Goal: Task Accomplishment & Management: Manage account settings

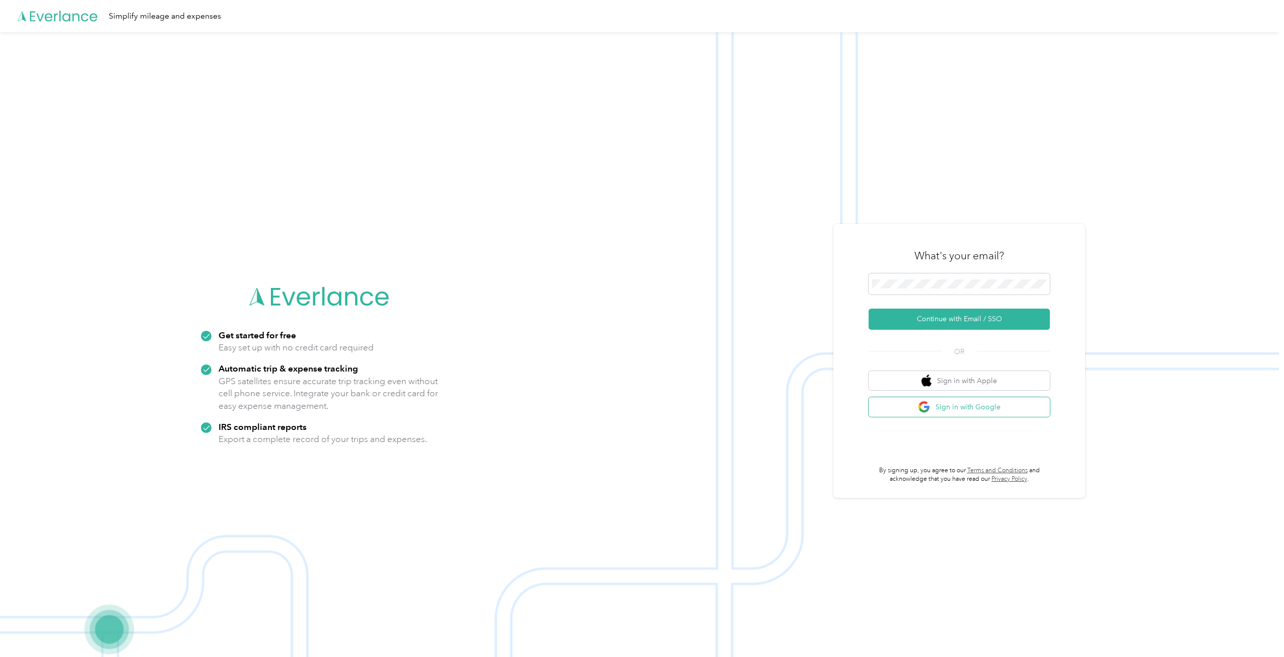
click at [982, 409] on button "Sign in with Google" at bounding box center [958, 407] width 181 height 20
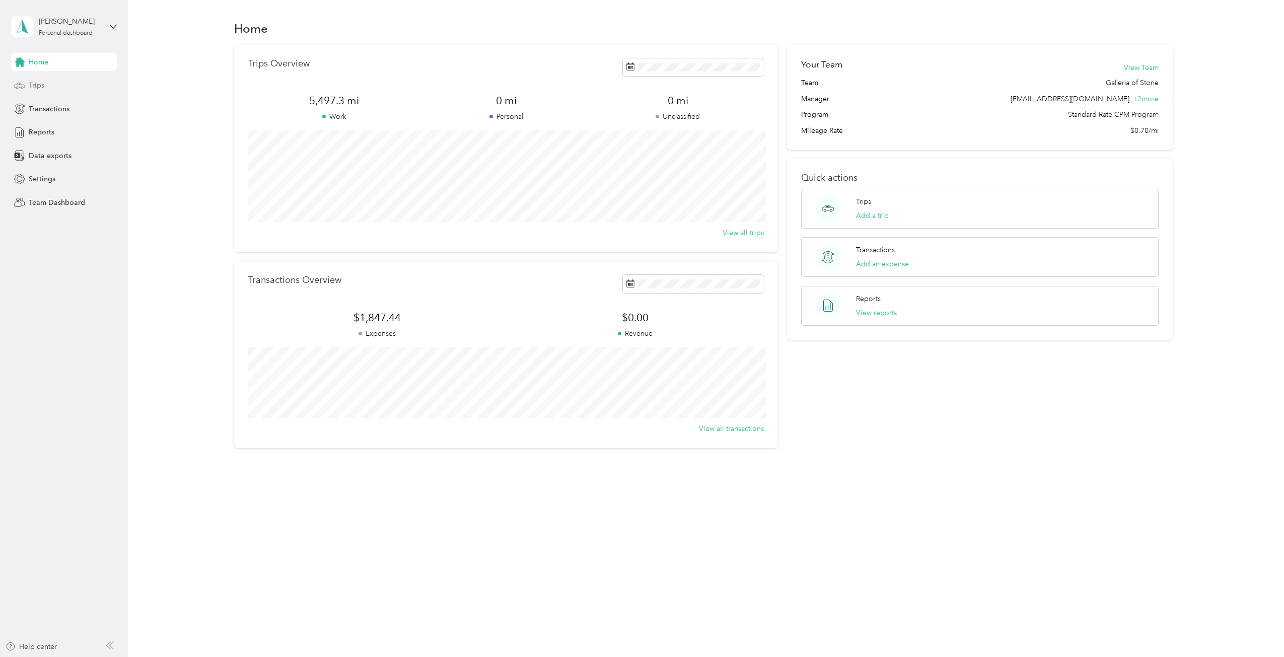
click at [34, 82] on span "Trips" at bounding box center [37, 85] width 16 height 11
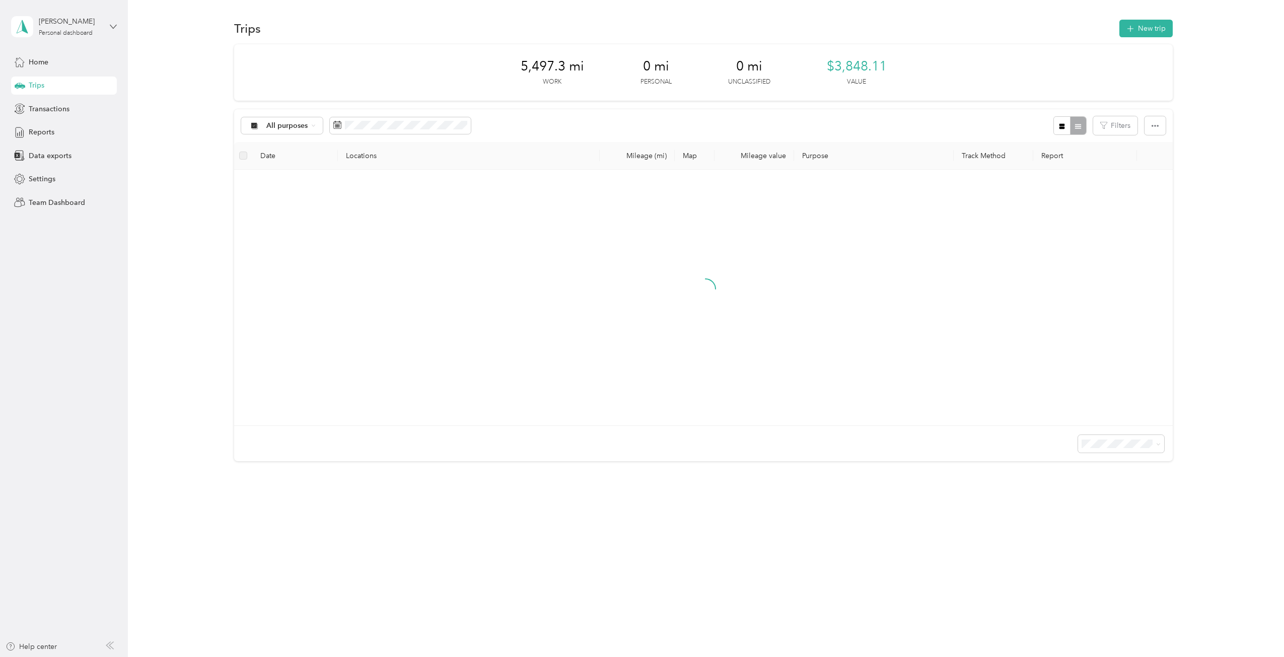
click at [115, 25] on icon at bounding box center [113, 26] width 7 height 7
click at [61, 79] on div "Team dashboard" at bounding box center [47, 78] width 54 height 11
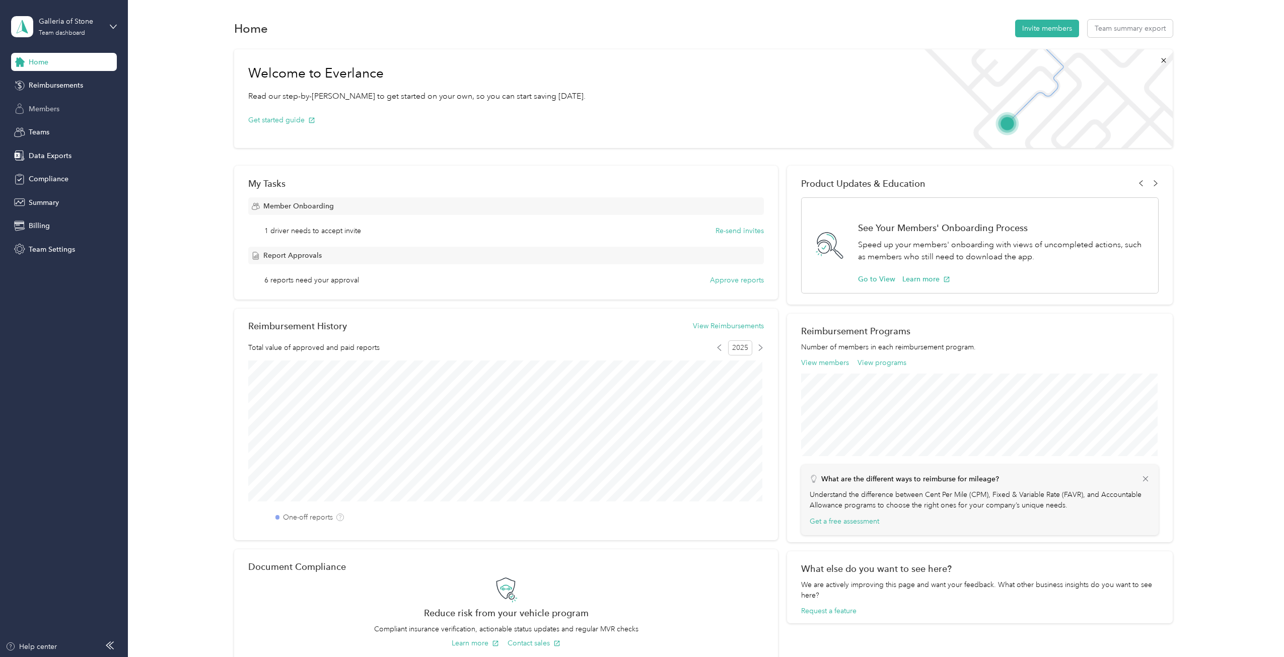
click at [45, 111] on span "Members" at bounding box center [44, 109] width 31 height 11
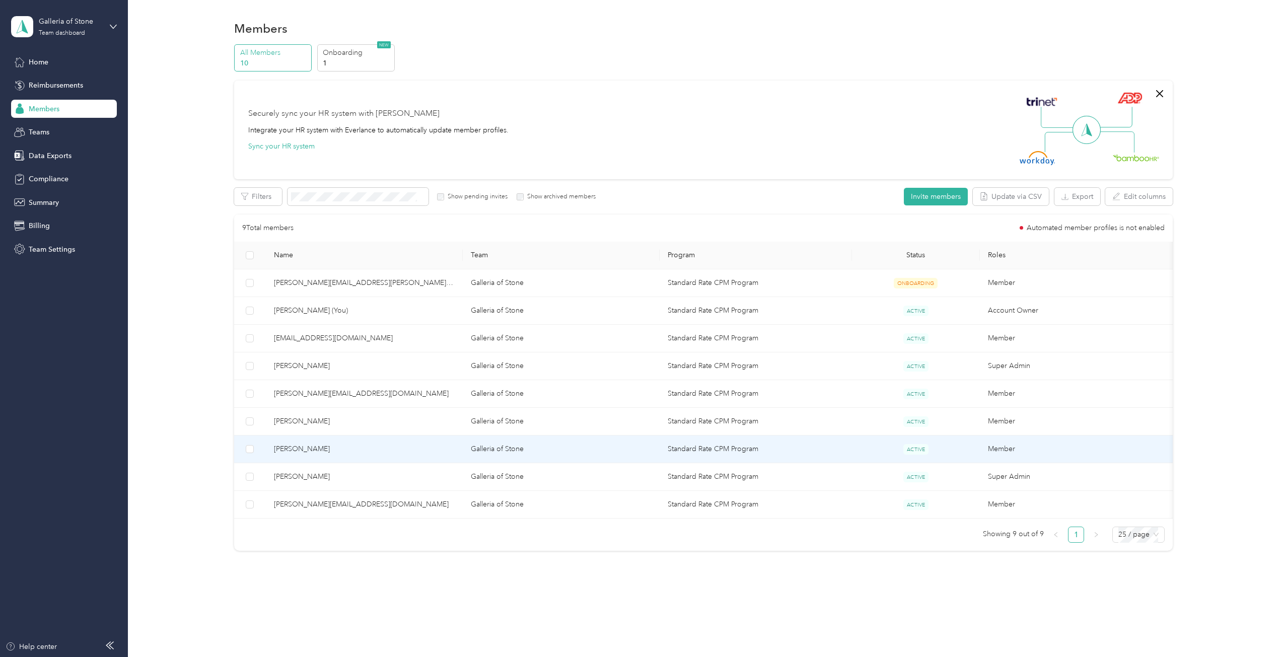
click at [316, 448] on span "[PERSON_NAME]" at bounding box center [364, 448] width 181 height 11
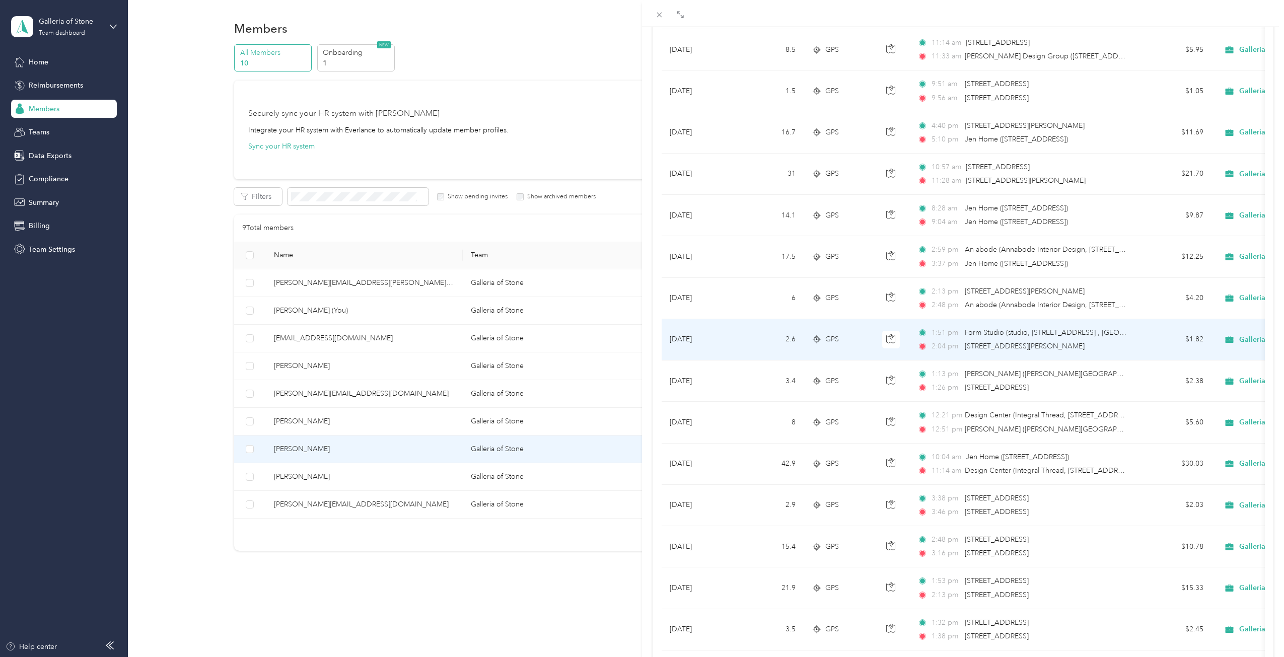
scroll to position [151, 0]
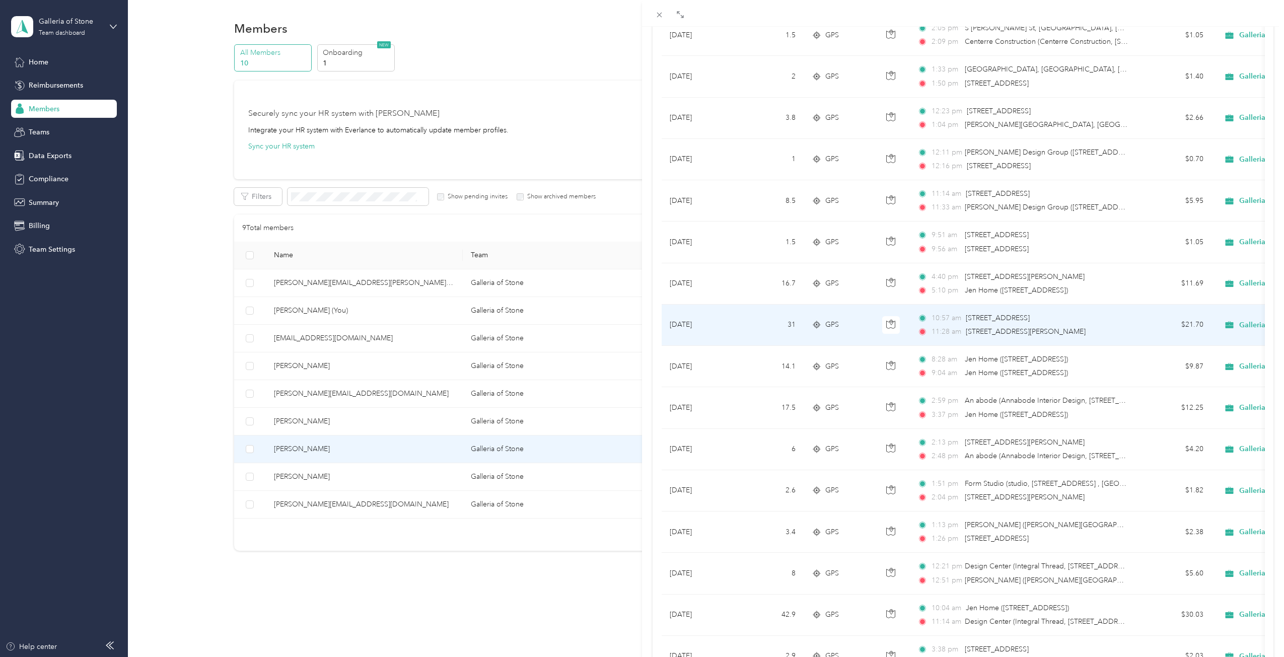
drag, startPoint x: 1067, startPoint y: 314, endPoint x: 966, endPoint y: 315, distance: 101.2
click at [966, 315] on div "10:57 am 4349 Cyan Cir, Castle Rock, CO" at bounding box center [1022, 318] width 211 height 11
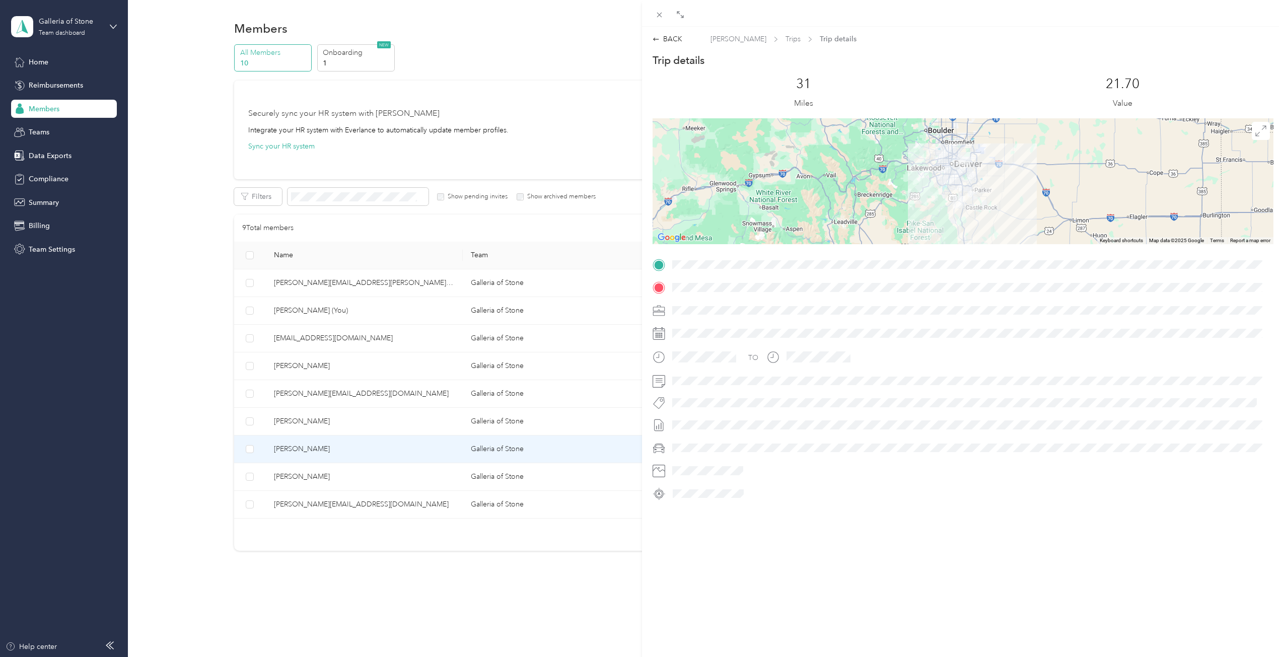
click at [670, 264] on span at bounding box center [970, 265] width 605 height 16
click at [667, 38] on div "BACK" at bounding box center [667, 39] width 30 height 11
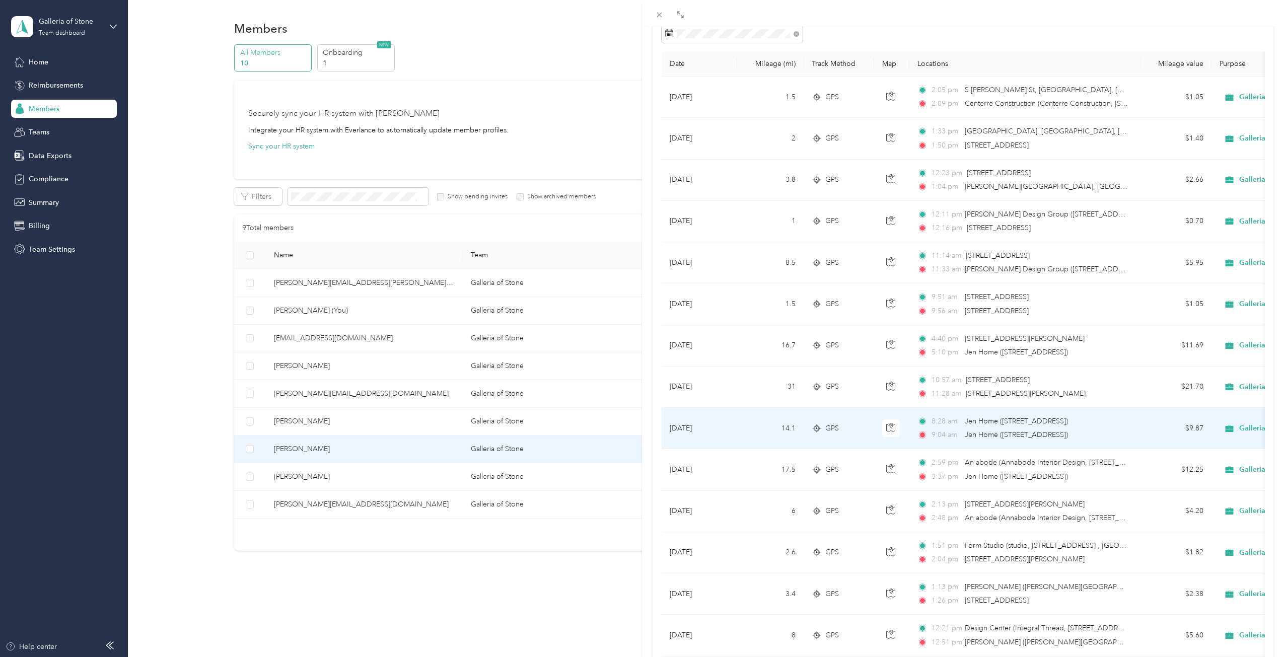
scroll to position [151, 0]
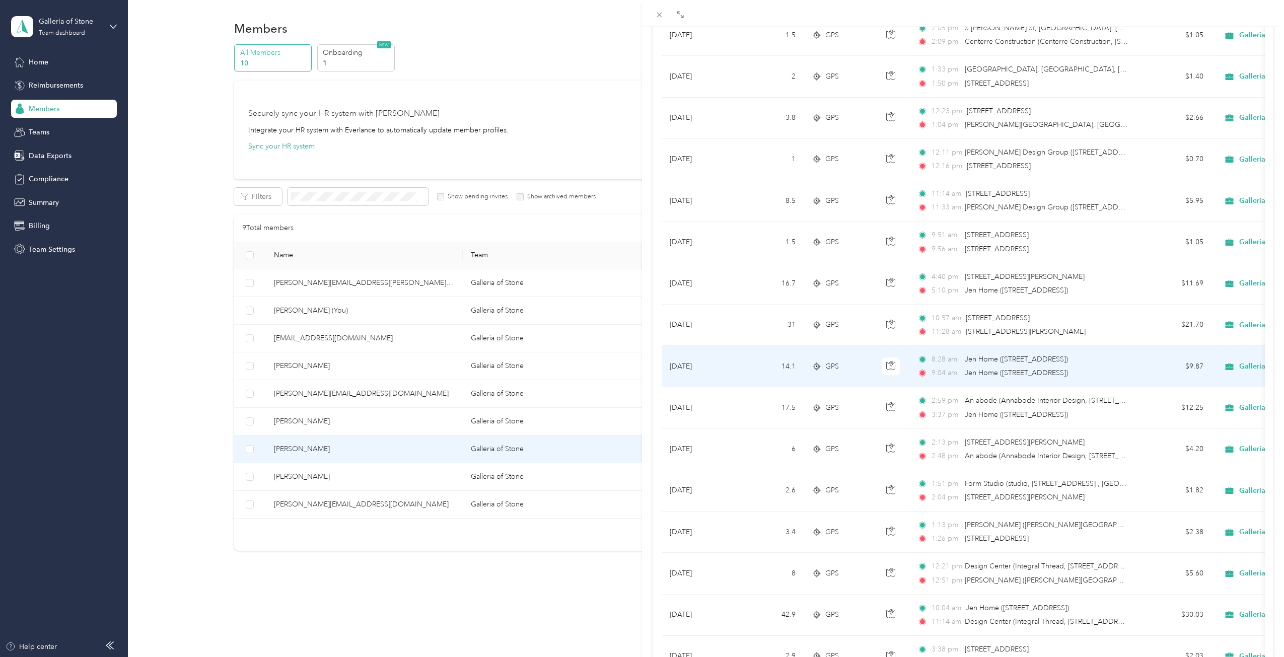
click at [1236, 366] on div "Galleria of Stone" at bounding box center [1281, 366] width 125 height 16
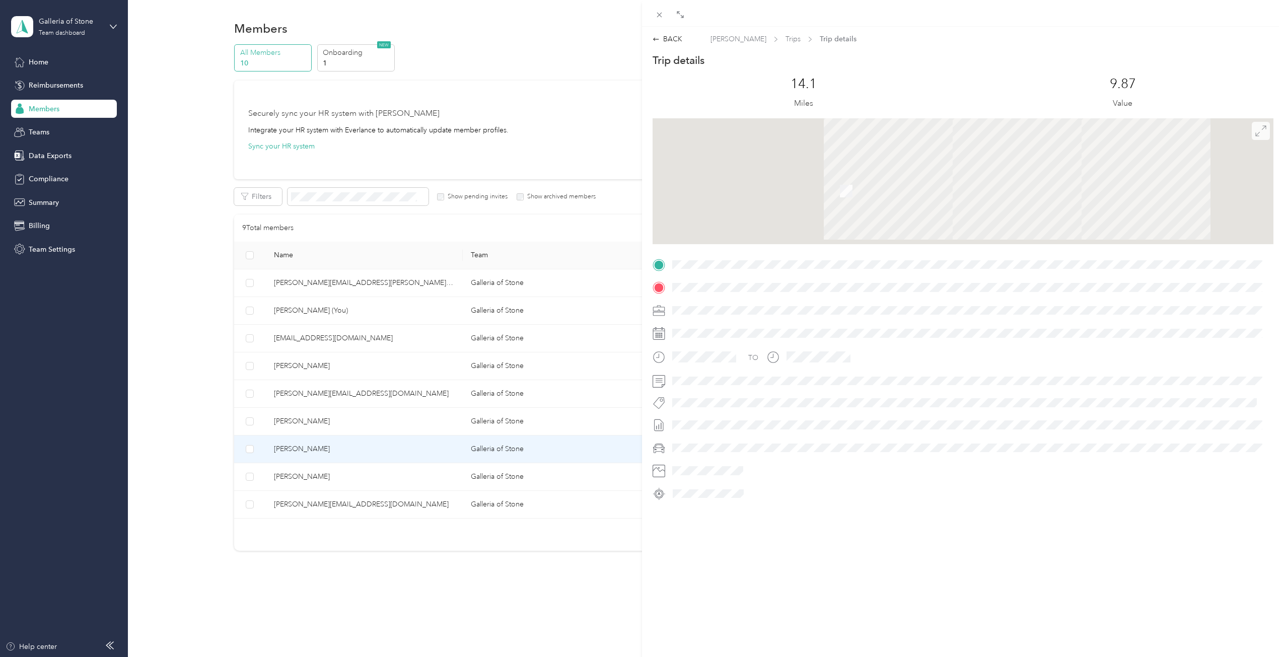
click at [1255, 131] on icon at bounding box center [1260, 130] width 11 height 11
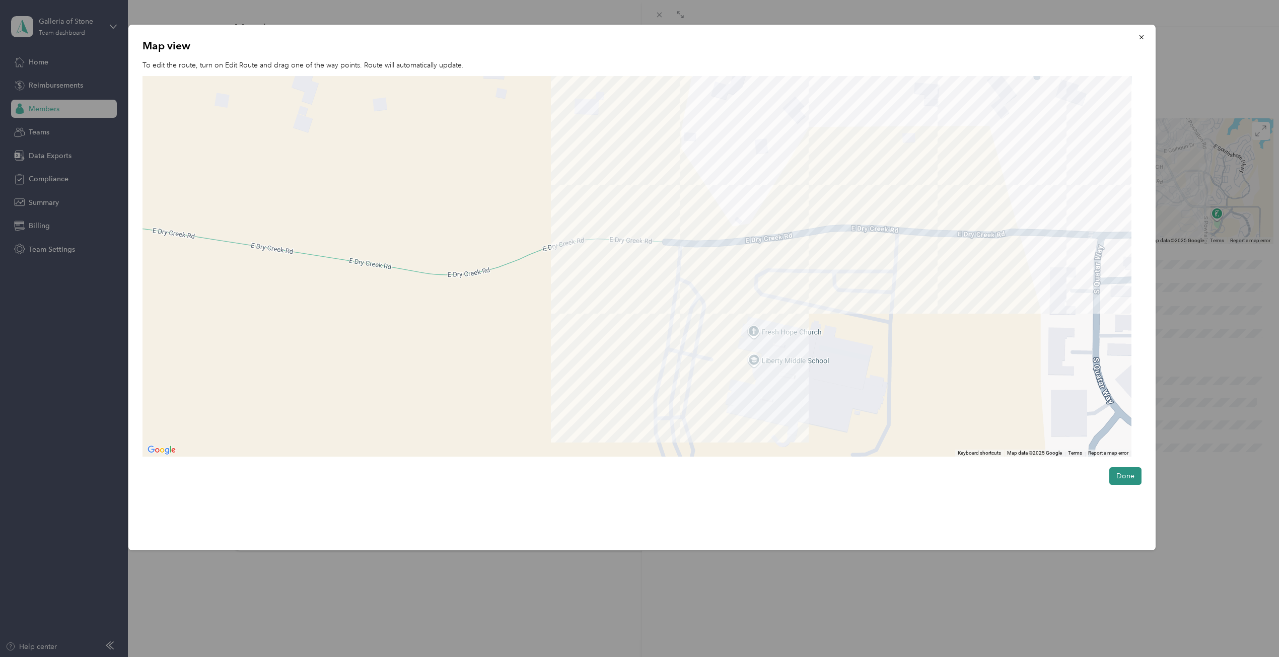
click at [1133, 477] on button "Done" at bounding box center [1125, 476] width 32 height 18
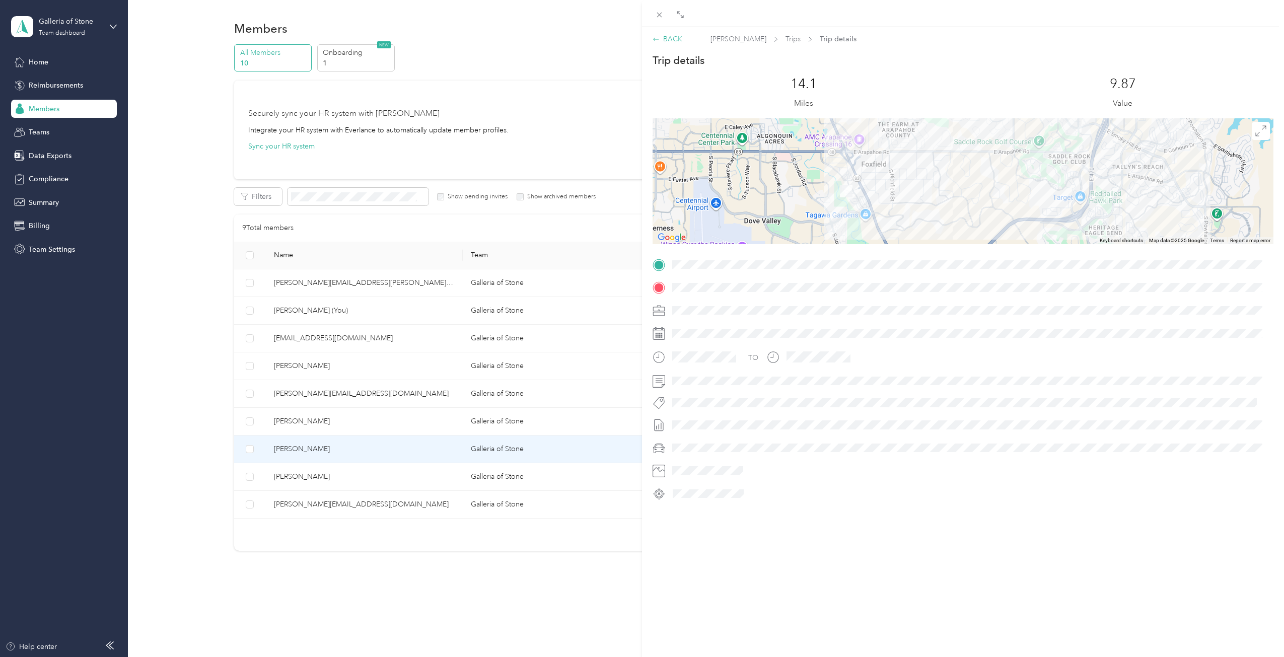
click at [667, 36] on div "BACK" at bounding box center [667, 39] width 30 height 11
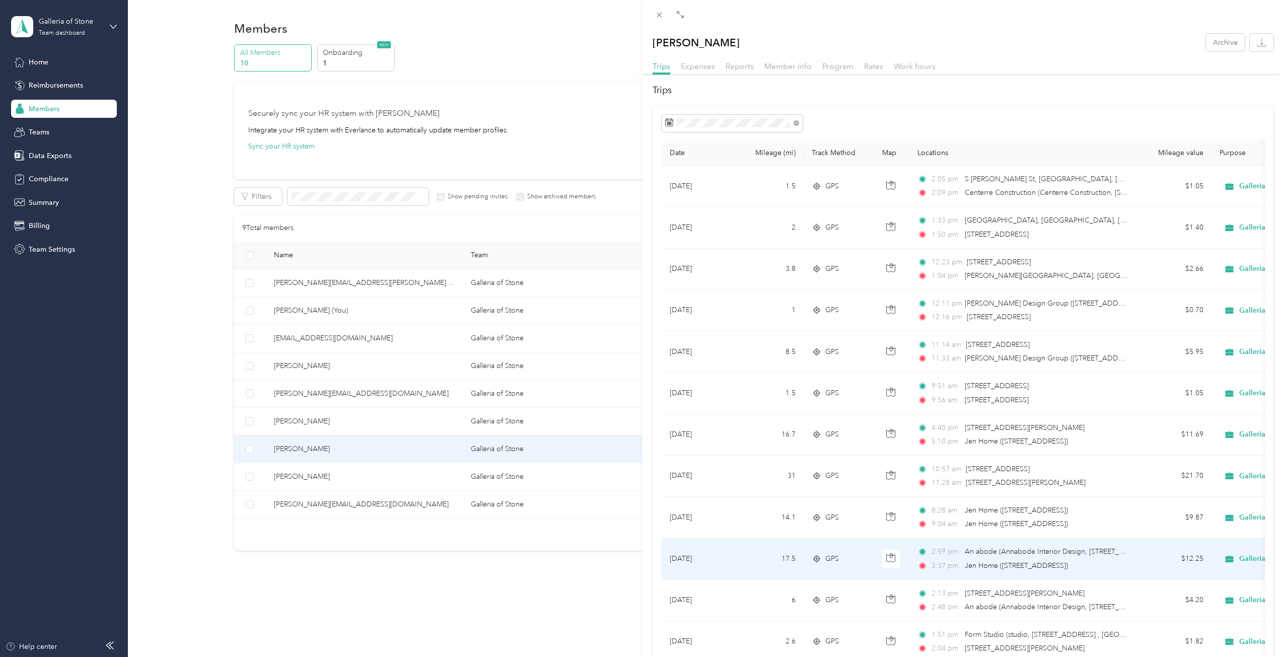
scroll to position [101, 0]
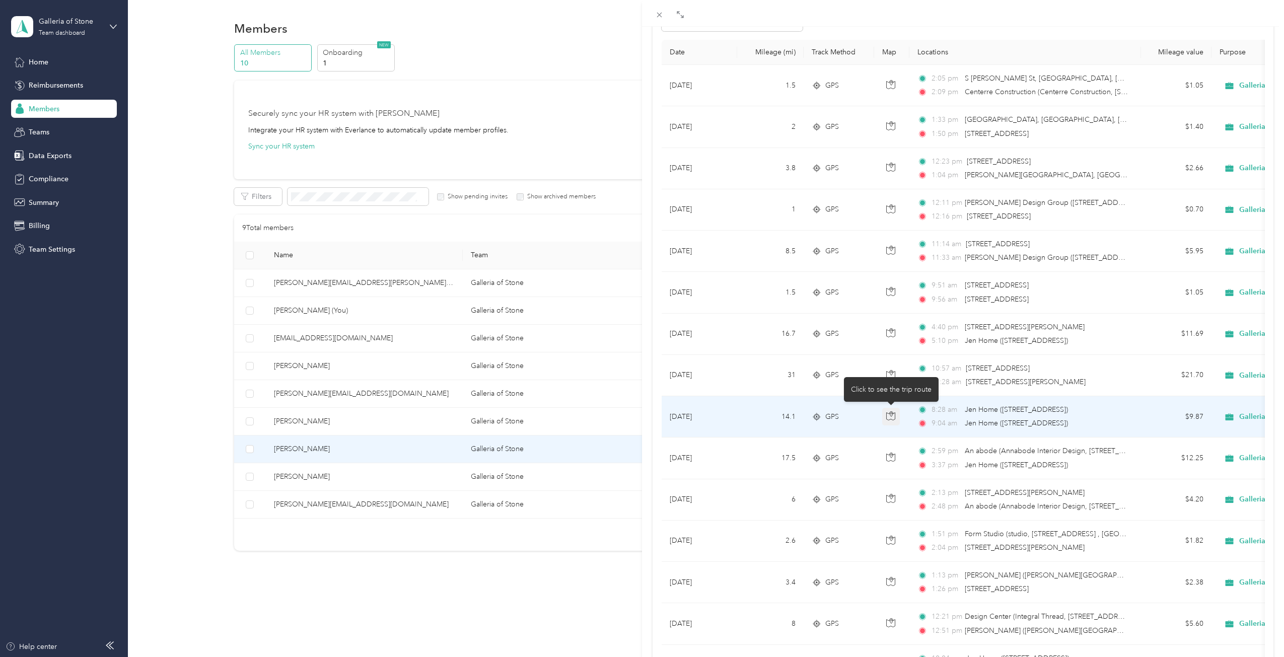
click at [888, 415] on icon "button" at bounding box center [890, 415] width 9 height 9
click at [1151, 408] on td "$9.87" at bounding box center [1176, 416] width 70 height 41
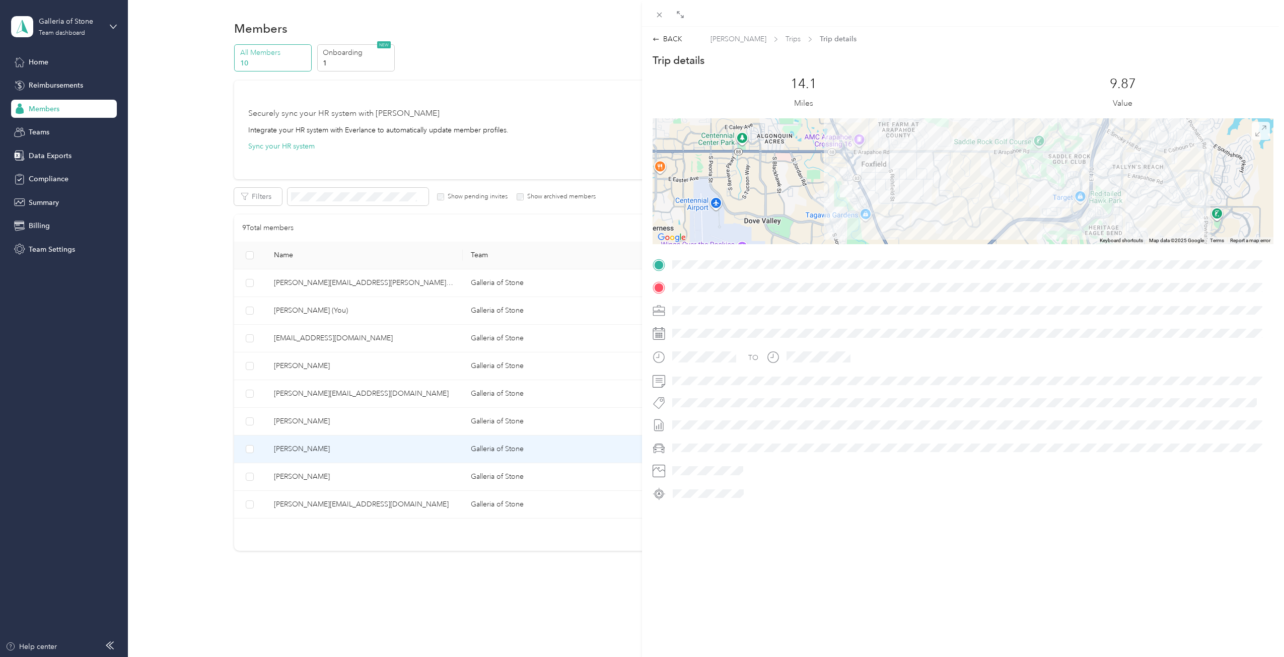
click at [1255, 133] on icon at bounding box center [1260, 131] width 10 height 10
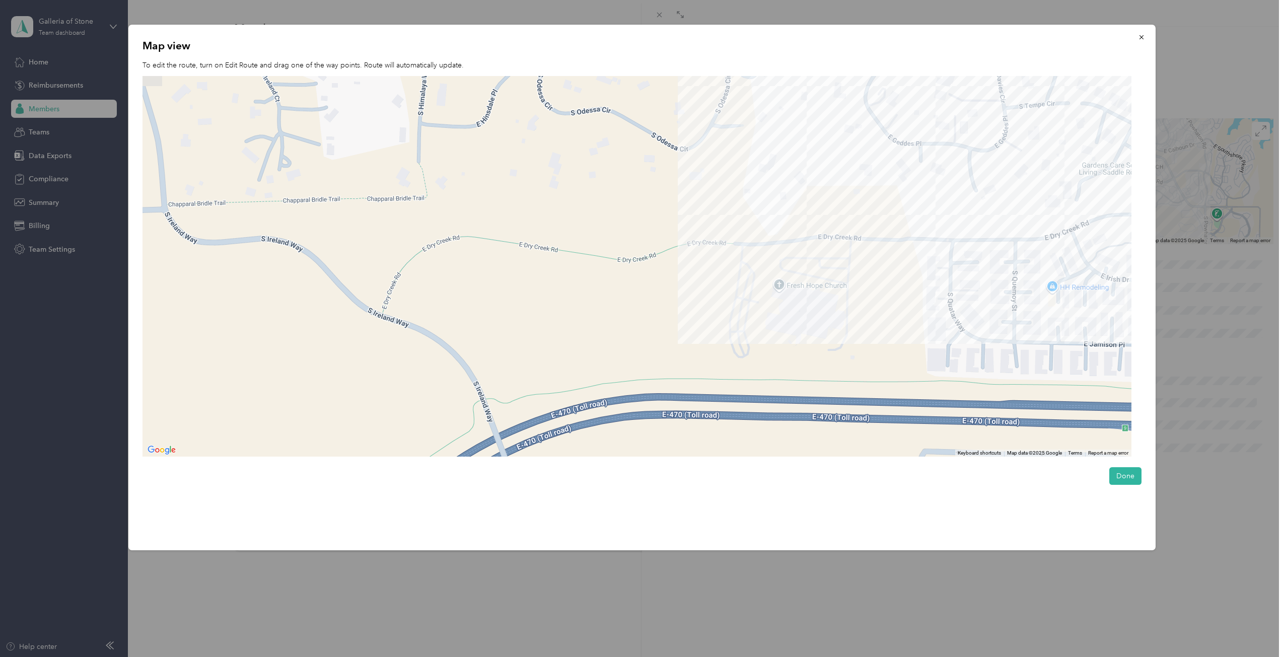
drag, startPoint x: 731, startPoint y: 262, endPoint x: 760, endPoint y: 432, distance: 172.6
click at [760, 432] on div at bounding box center [636, 266] width 989 height 381
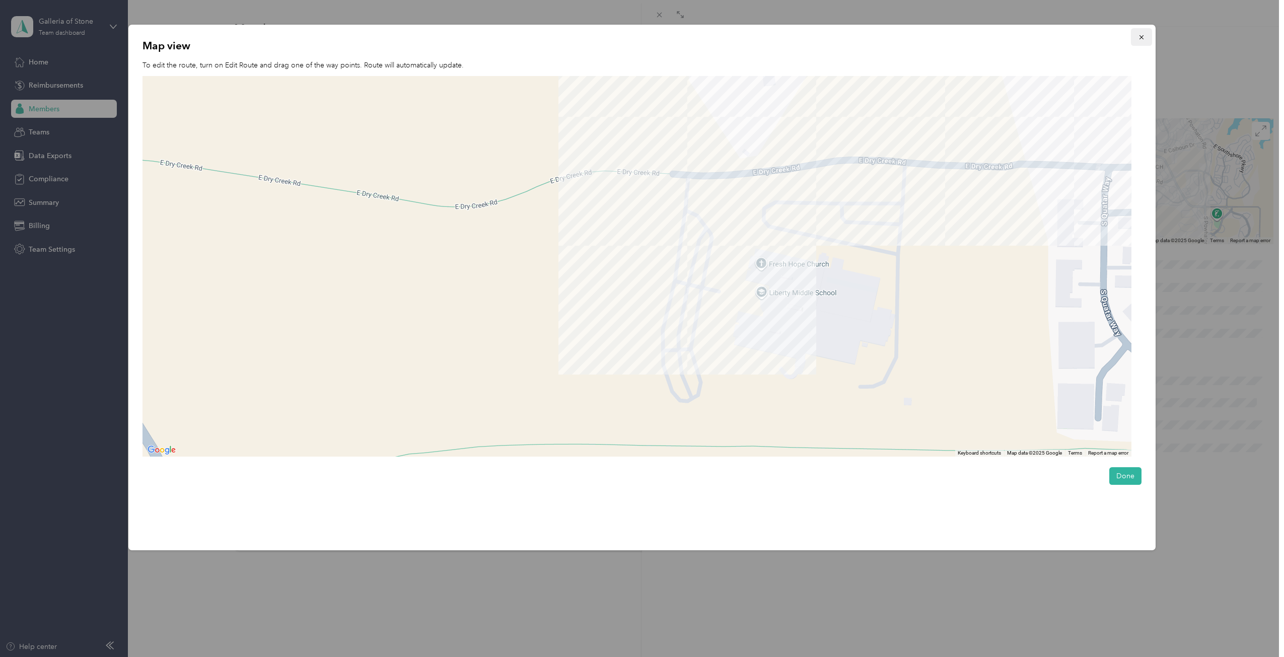
click at [1144, 33] on span "button" at bounding box center [1141, 37] width 7 height 9
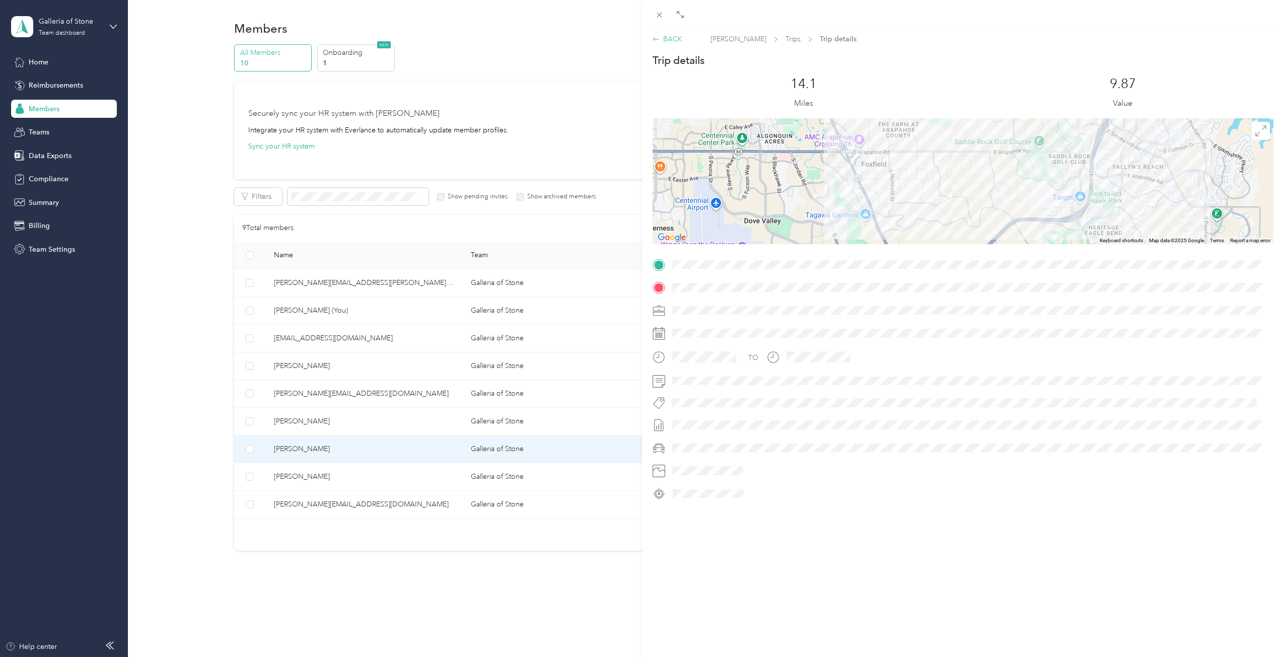
click at [675, 38] on div "BACK" at bounding box center [667, 39] width 30 height 11
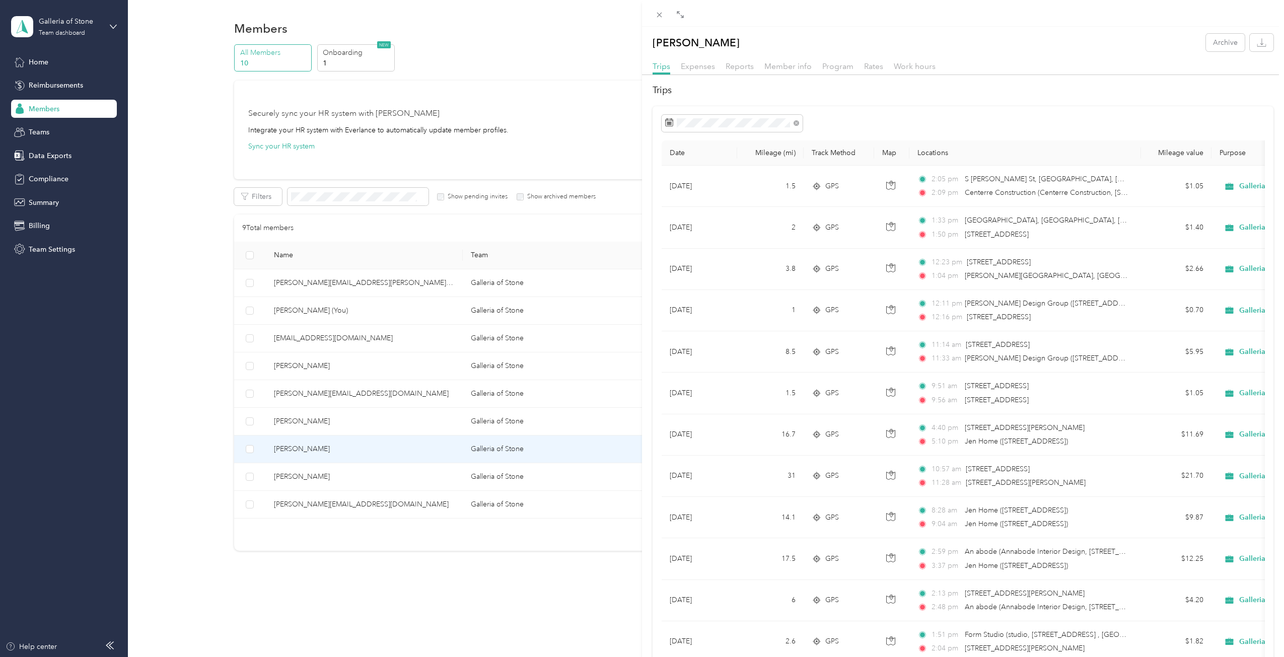
click at [290, 390] on div "Jennifer Dallmann Archive Trips Expenses Reports Member info Program Rates Work…" at bounding box center [642, 328] width 1284 height 657
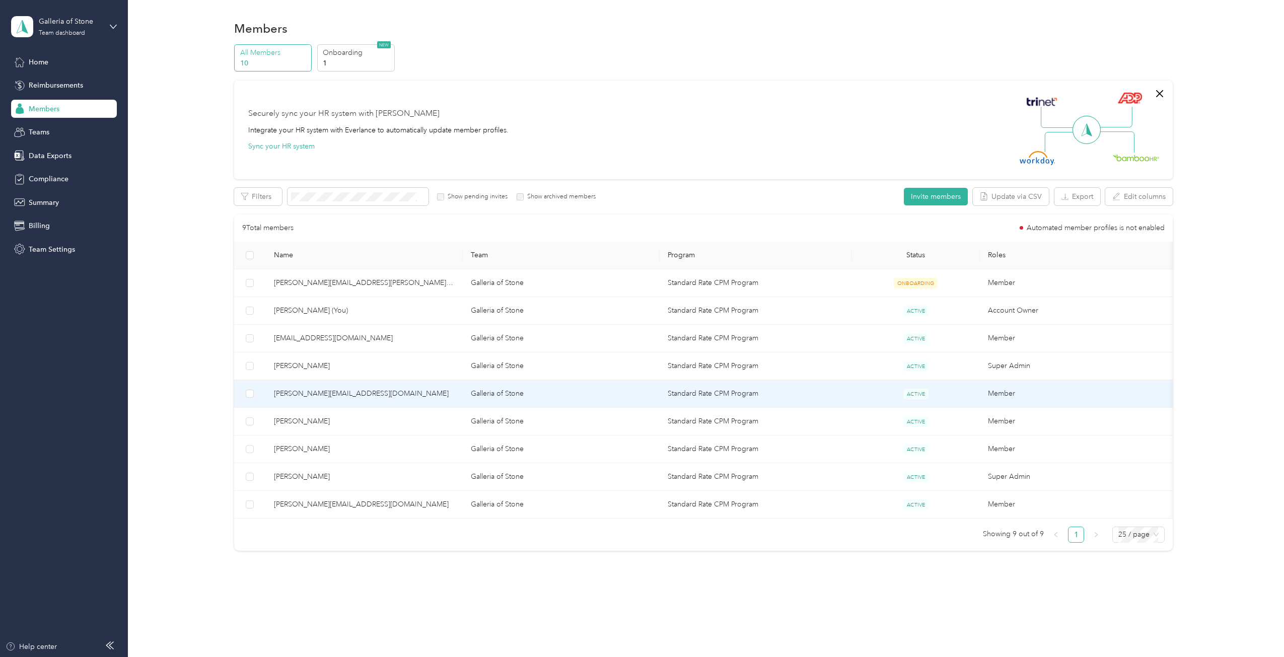
click at [288, 391] on span "[PERSON_NAME][EMAIL_ADDRESS][DOMAIN_NAME]" at bounding box center [364, 393] width 181 height 11
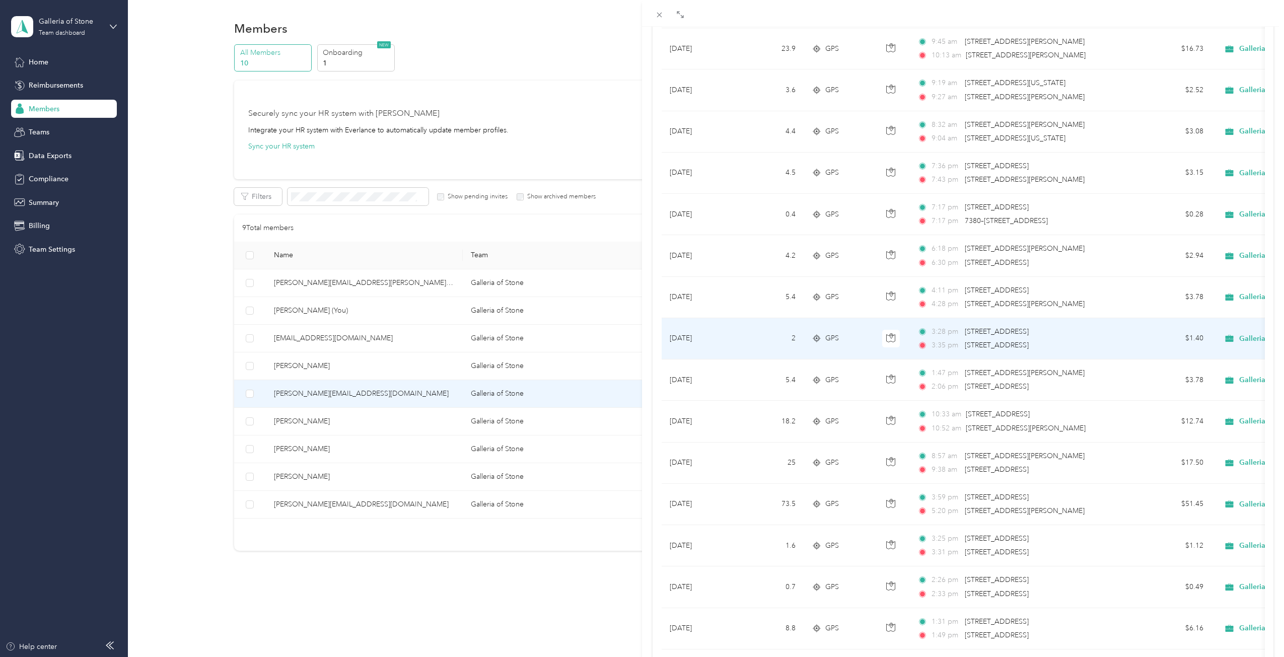
scroll to position [352, 0]
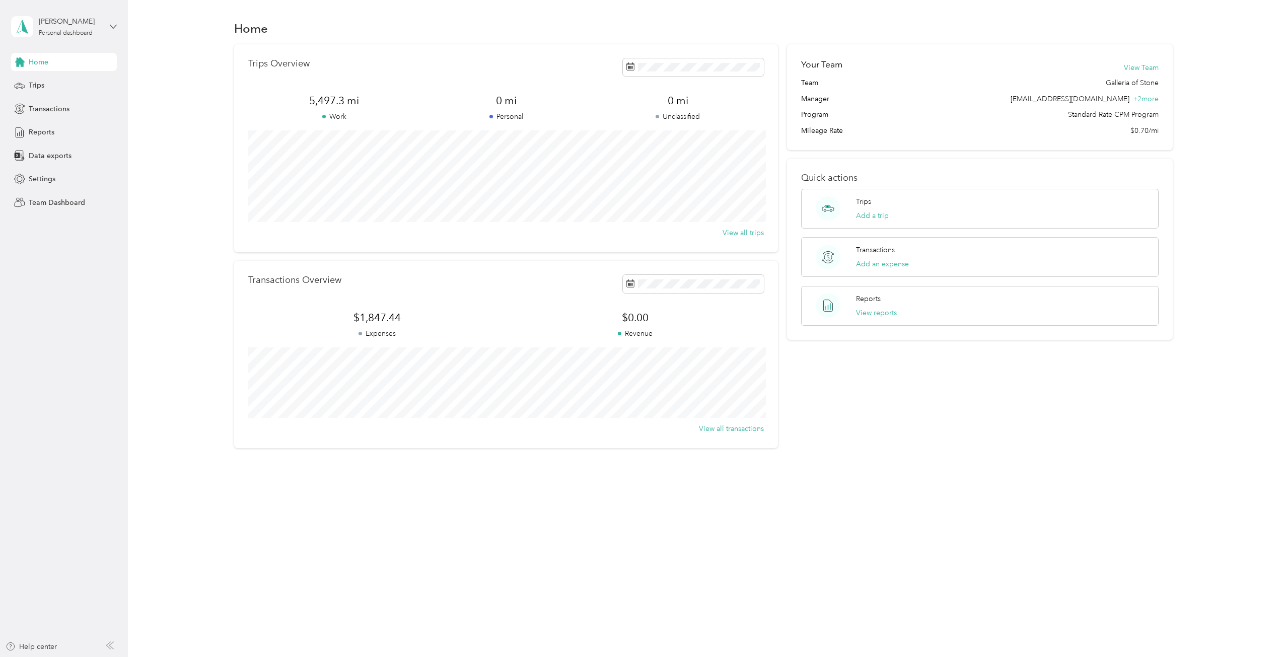
click at [111, 23] on icon at bounding box center [113, 26] width 7 height 7
click at [45, 78] on div "Team dashboard" at bounding box center [47, 78] width 54 height 11
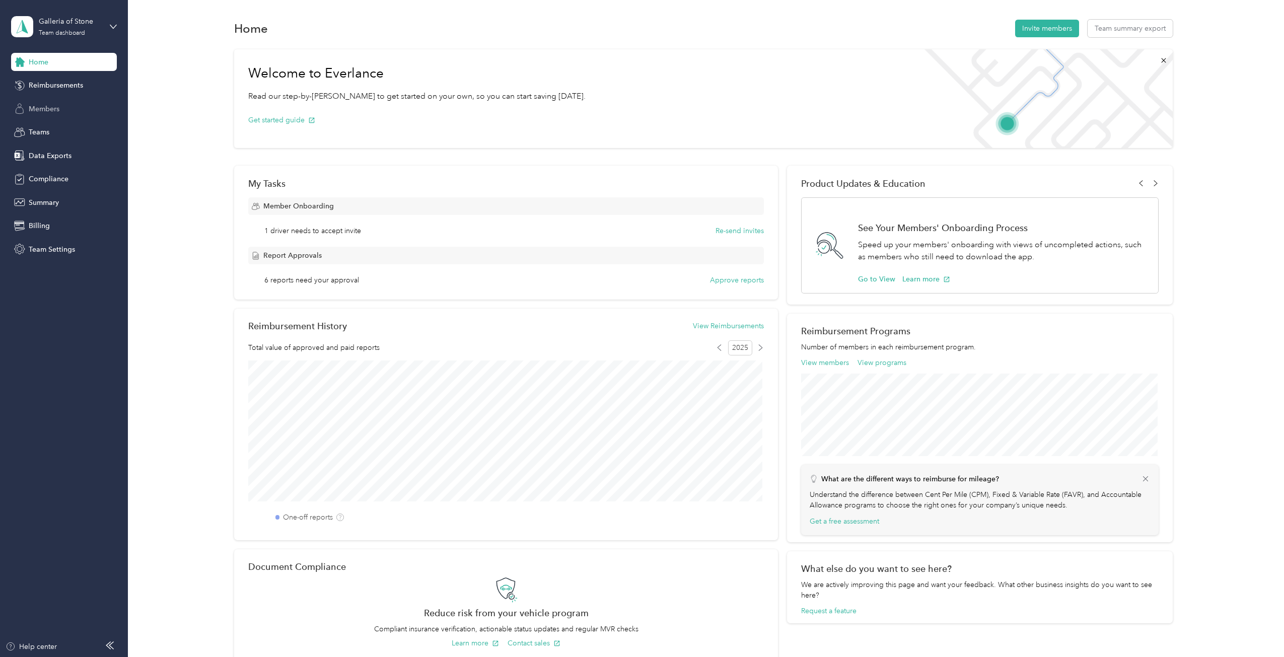
click at [45, 106] on span "Members" at bounding box center [44, 109] width 31 height 11
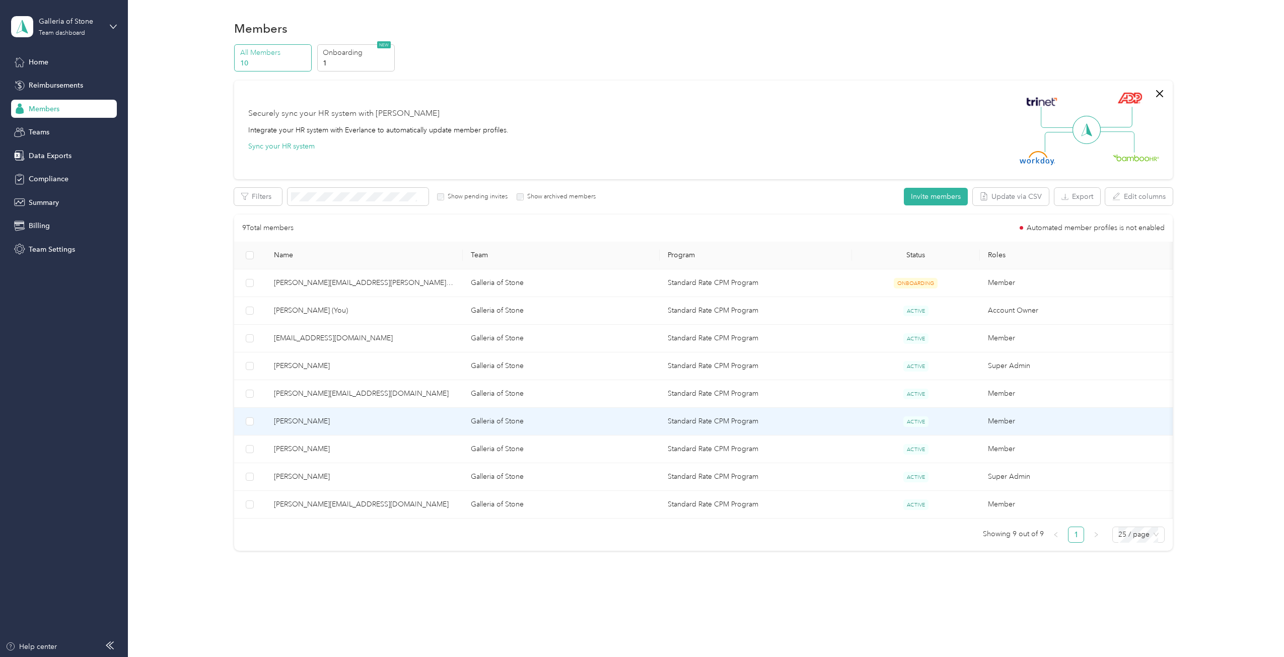
click at [306, 421] on span "[PERSON_NAME]" at bounding box center [364, 421] width 181 height 11
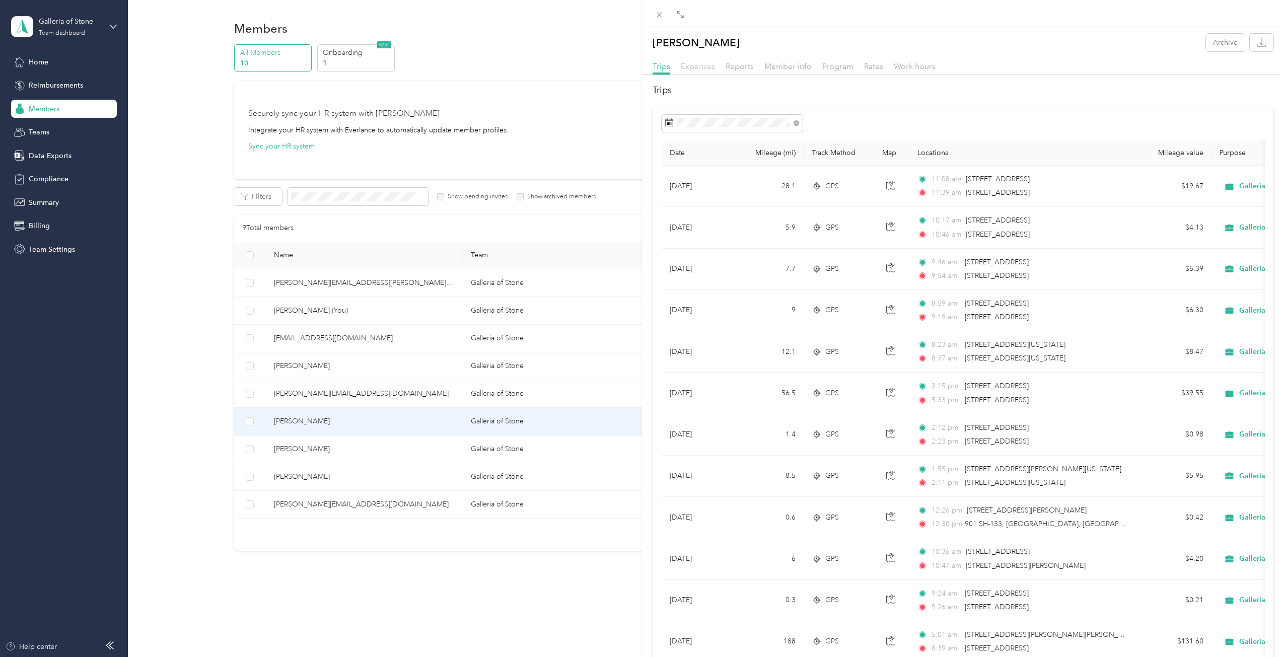
click at [696, 64] on span "Expenses" at bounding box center [698, 66] width 34 height 10
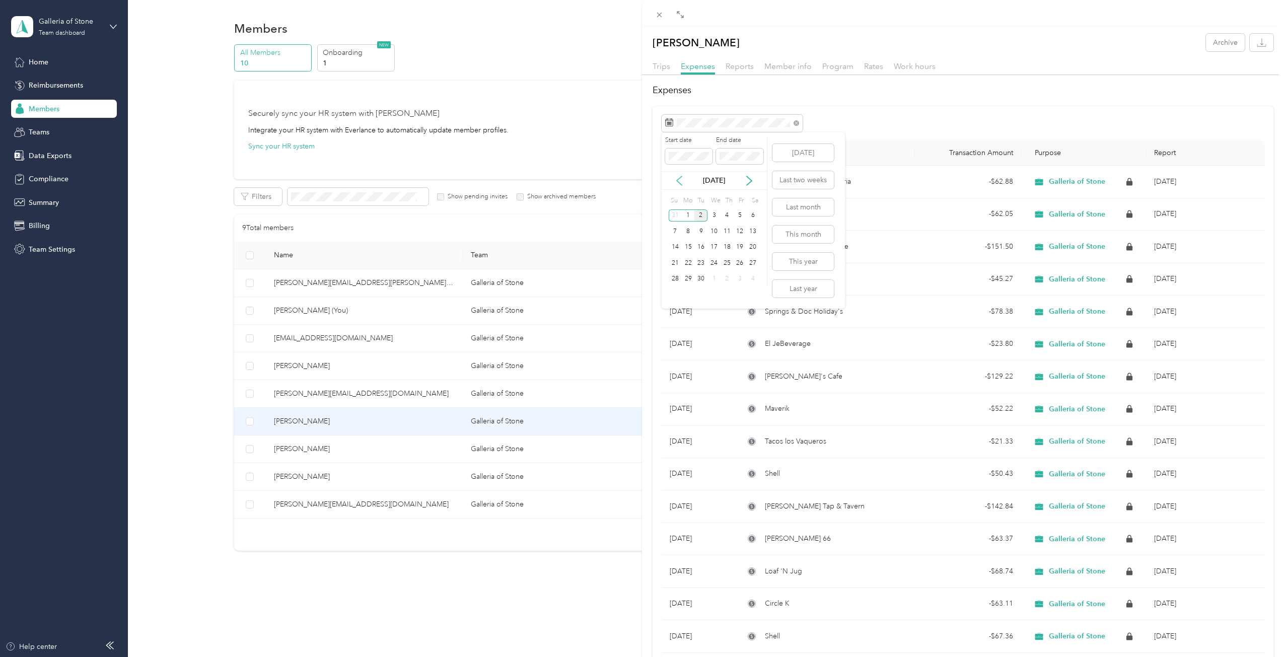
click at [677, 178] on icon at bounding box center [679, 181] width 10 height 10
click at [740, 211] on div "1" at bounding box center [739, 215] width 13 height 13
click at [675, 293] on div "31" at bounding box center [674, 294] width 13 height 13
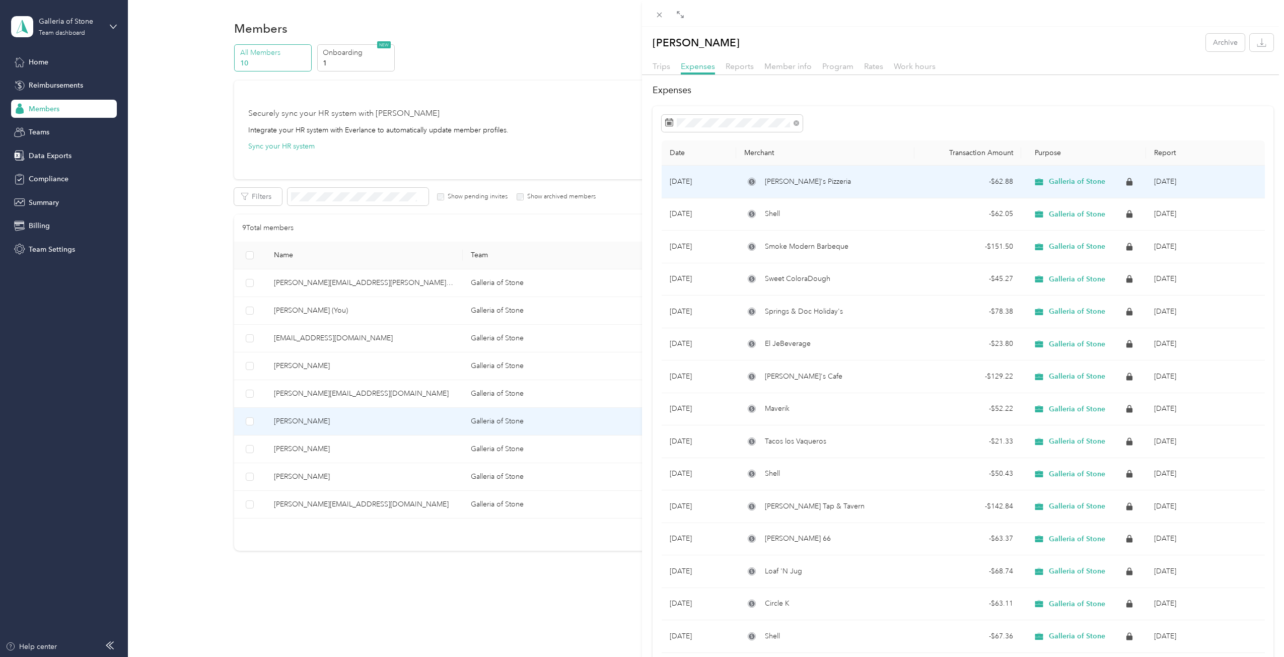
click at [1063, 180] on span "Galleria of Stone" at bounding box center [1077, 181] width 56 height 9
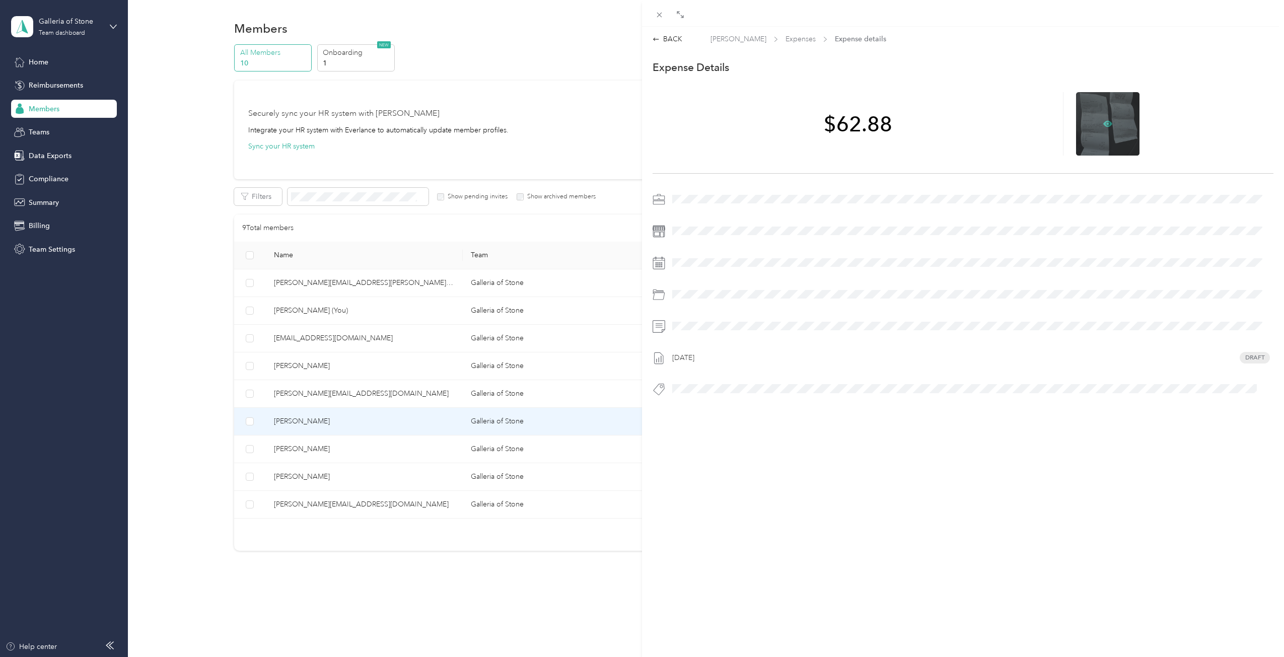
click at [1104, 126] on icon at bounding box center [1107, 123] width 9 height 9
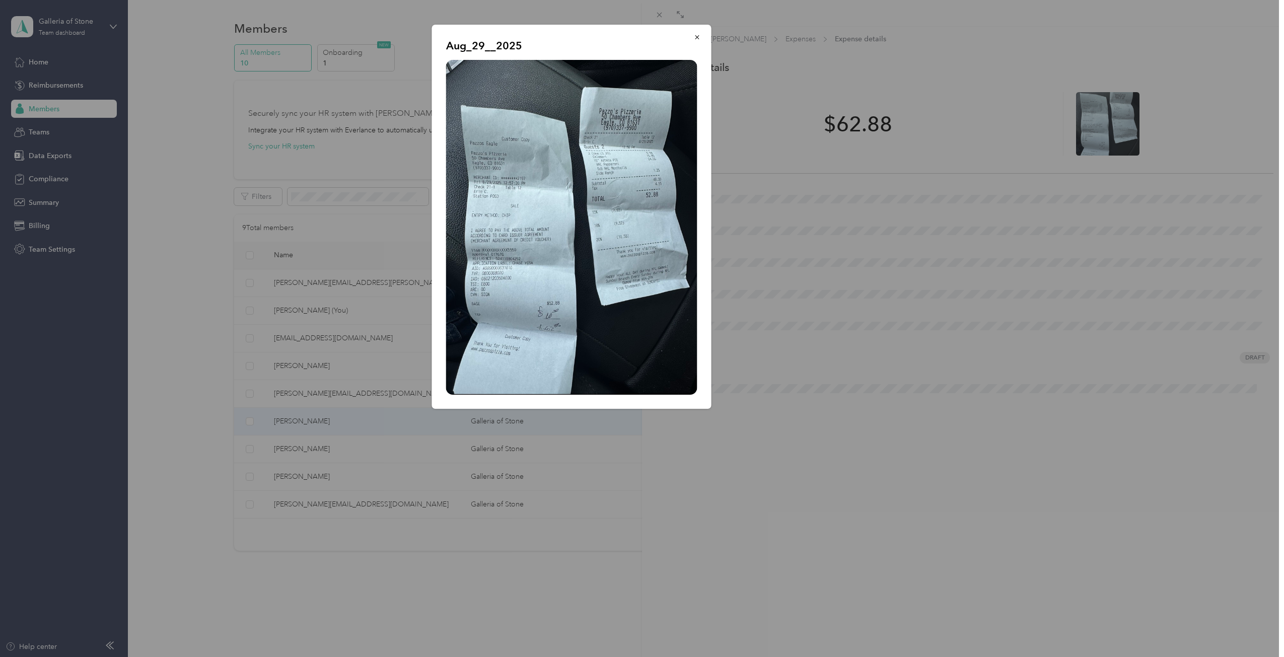
click at [653, 220] on img at bounding box center [571, 227] width 251 height 335
click at [695, 36] on icon "button" at bounding box center [697, 37] width 7 height 7
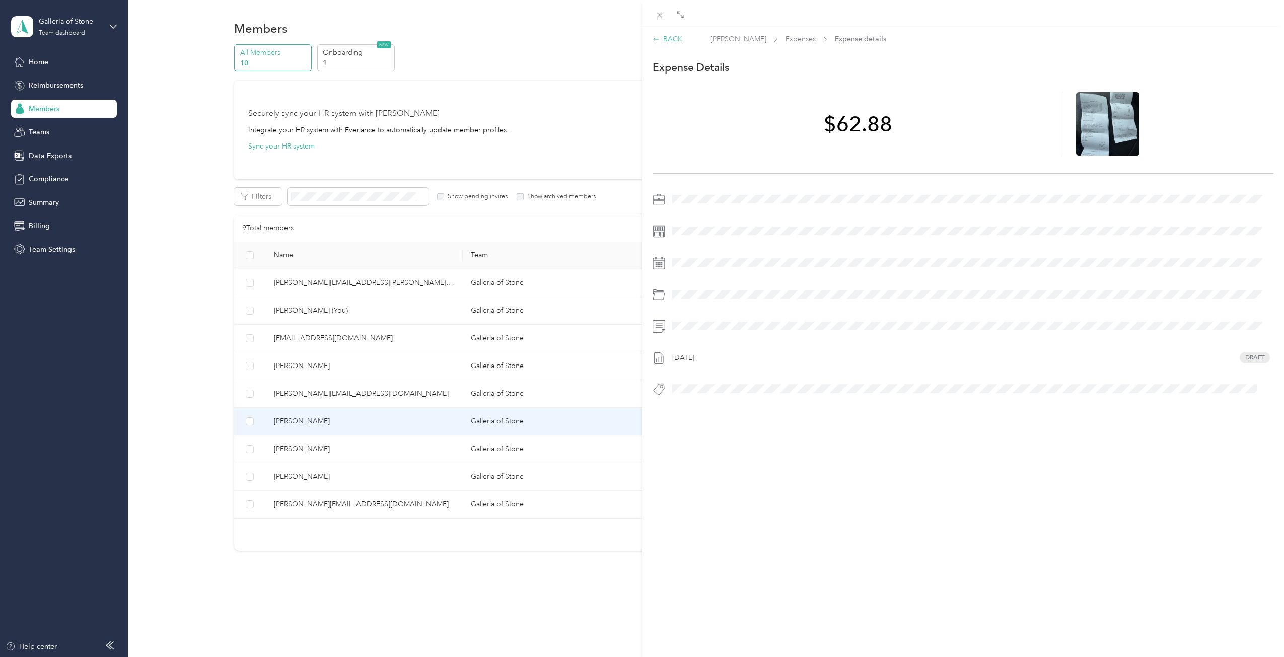
click at [674, 41] on div "BACK" at bounding box center [667, 39] width 30 height 11
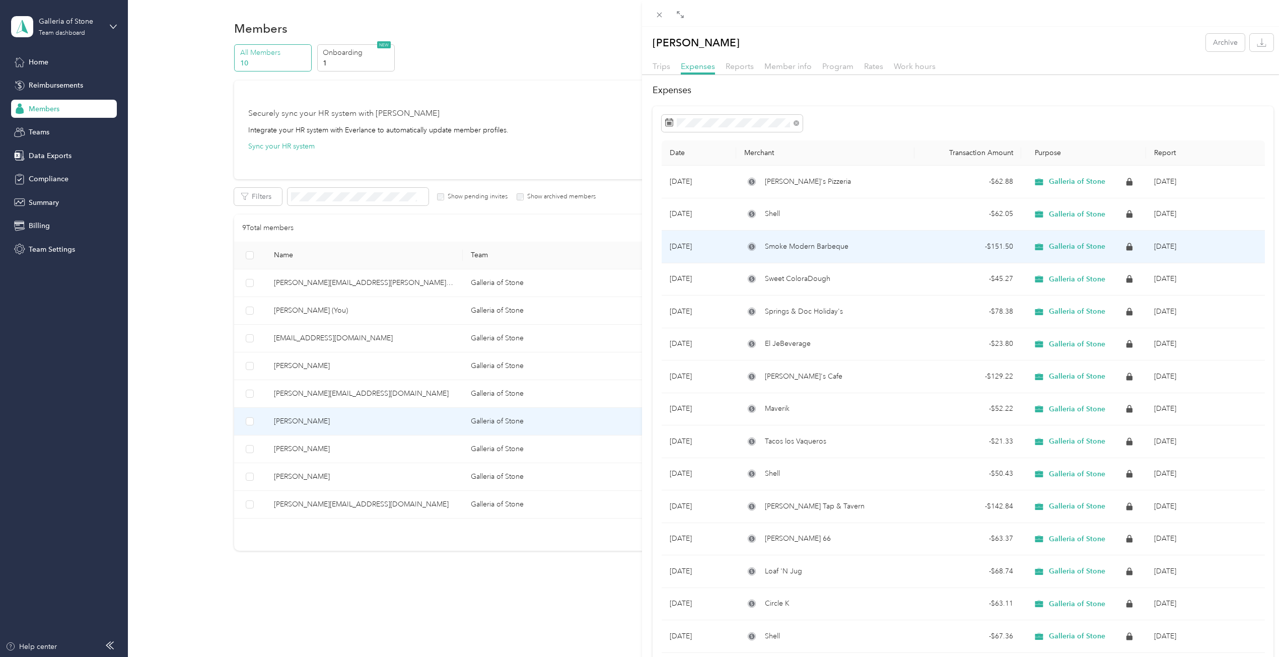
click at [1063, 242] on span "Galleria of Stone" at bounding box center [1077, 246] width 56 height 9
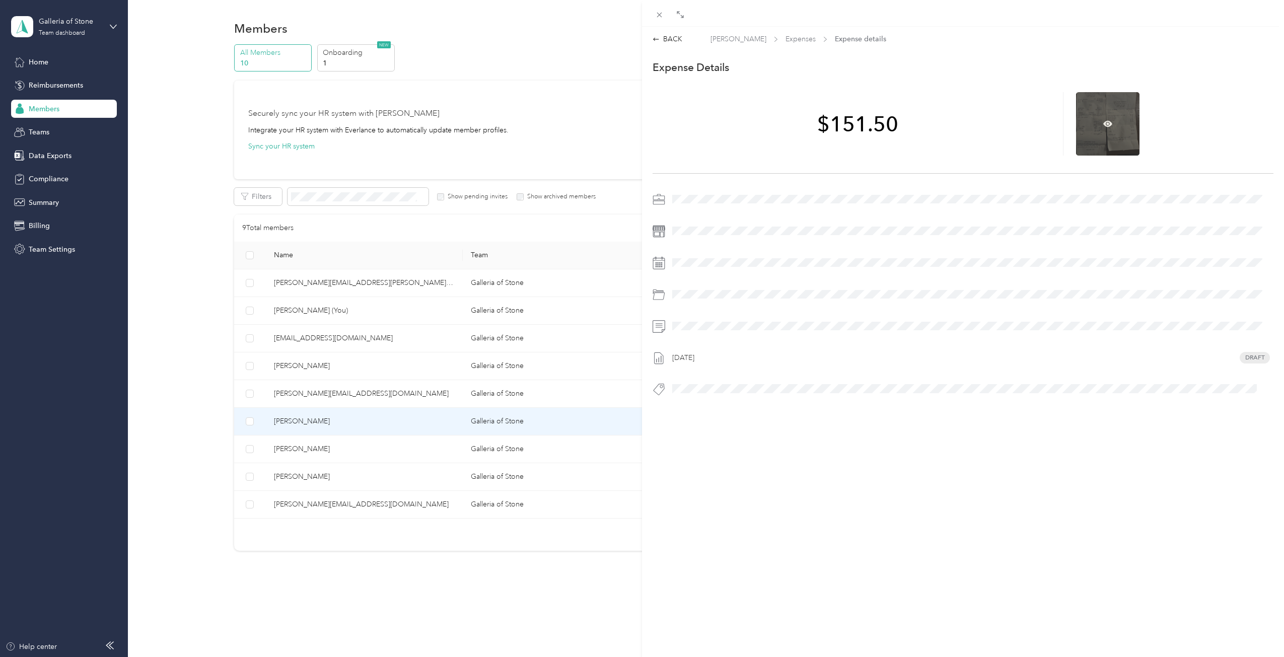
click at [1100, 128] on div at bounding box center [1107, 123] width 63 height 63
click at [1105, 121] on icon at bounding box center [1107, 123] width 9 height 9
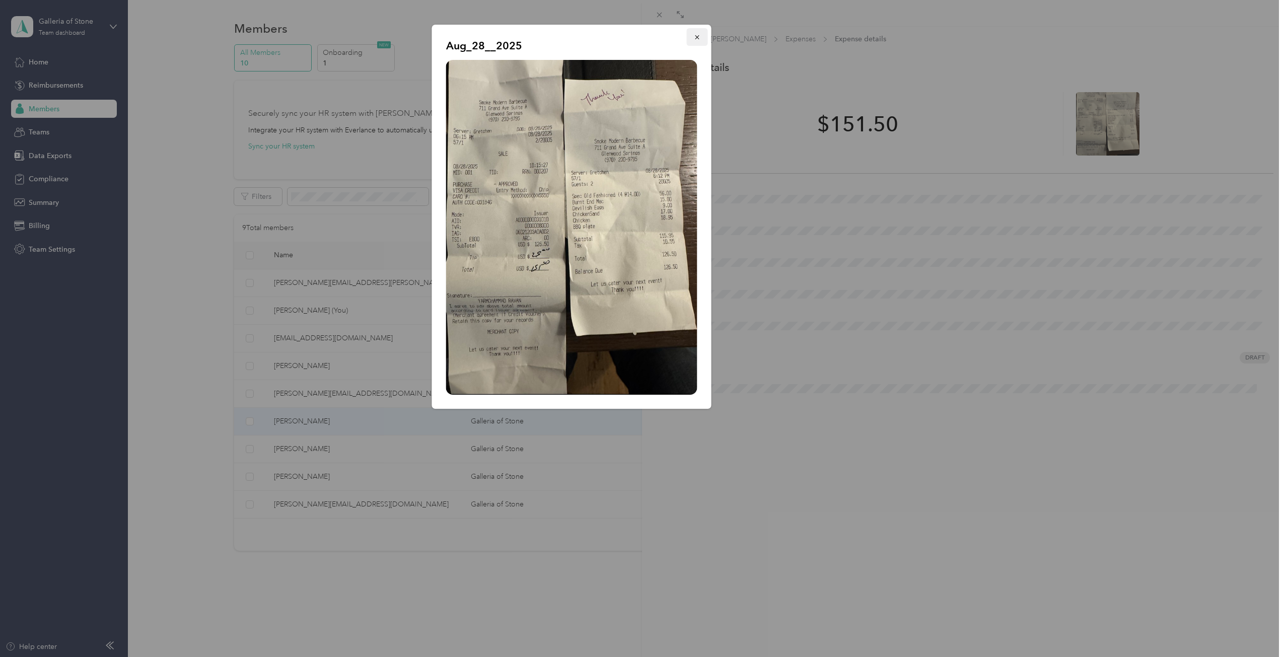
click at [697, 37] on icon "button" at bounding box center [697, 37] width 7 height 7
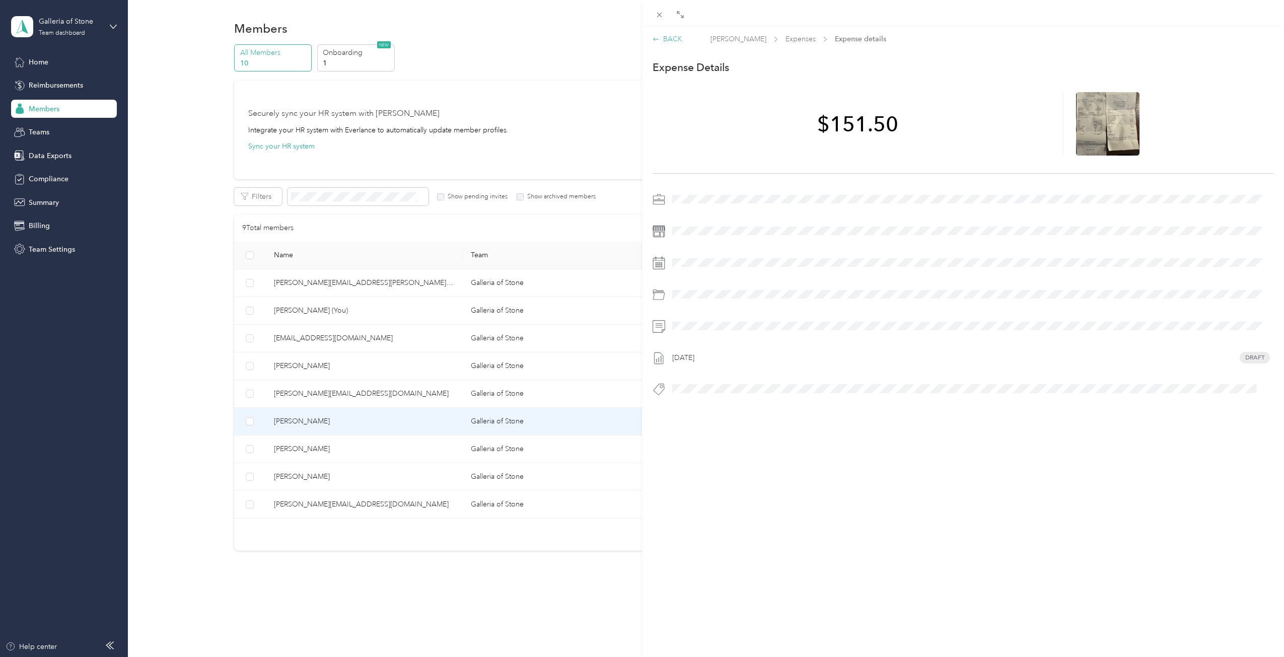
click at [658, 35] on div "BACK" at bounding box center [667, 39] width 30 height 11
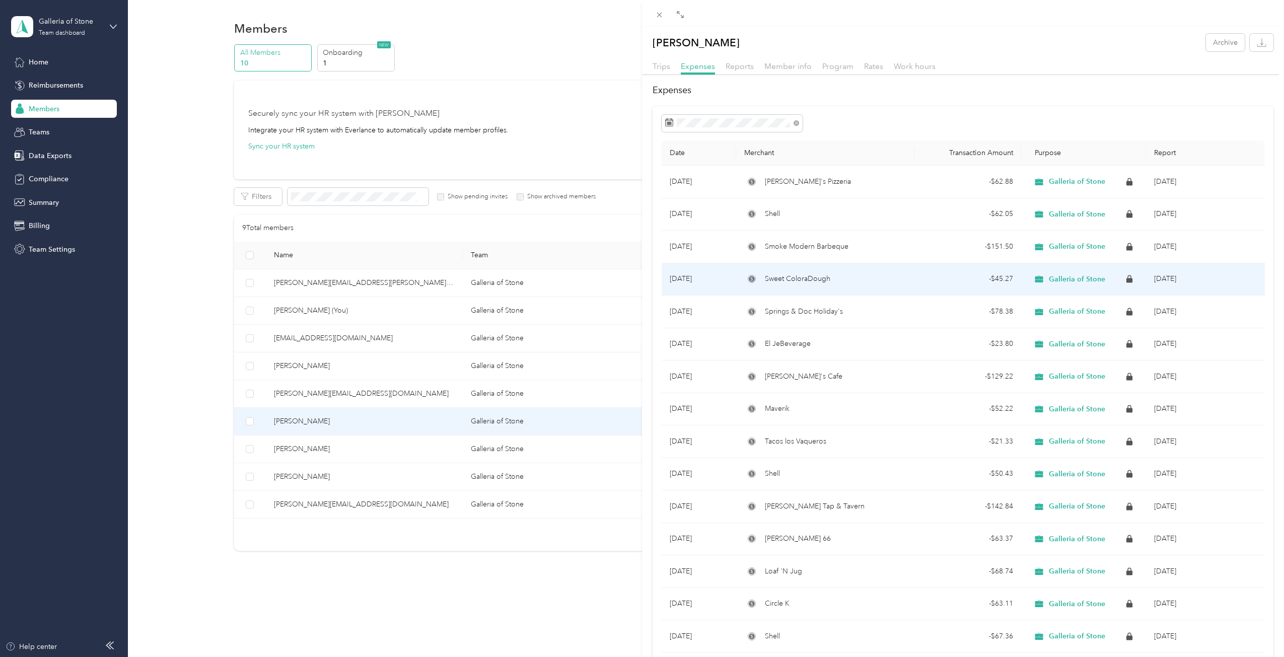
click at [1068, 279] on span "Galleria of Stone" at bounding box center [1077, 279] width 56 height 9
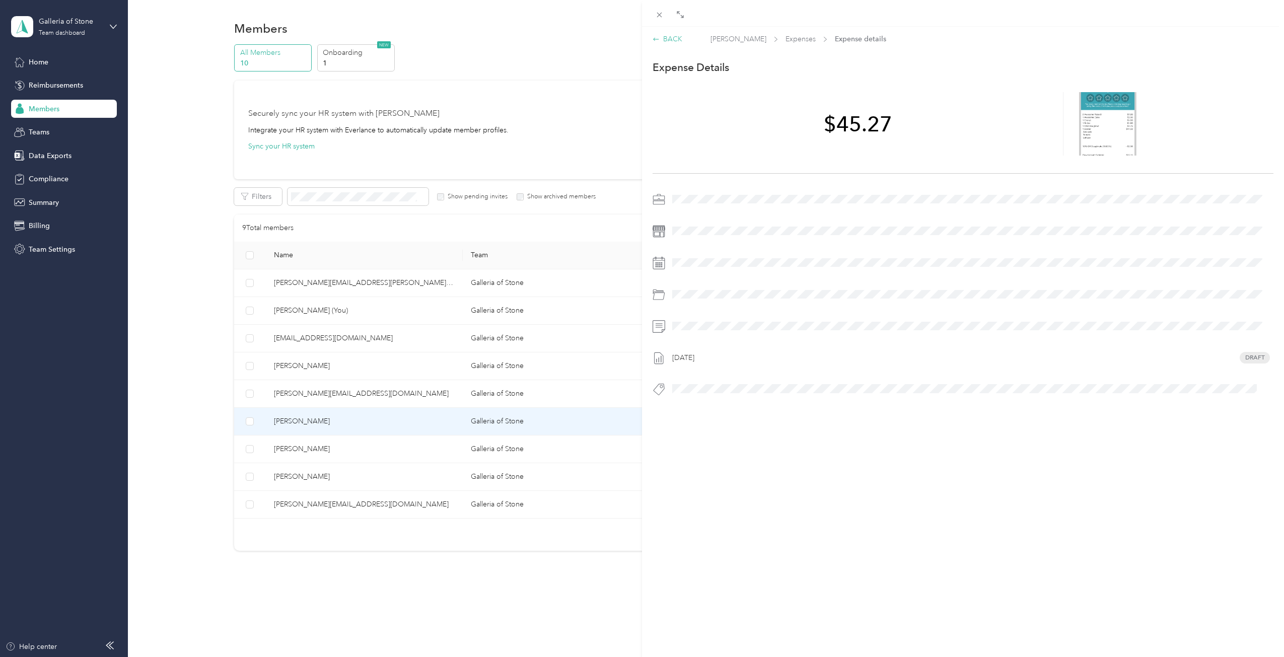
click at [675, 38] on div "BACK" at bounding box center [667, 39] width 30 height 11
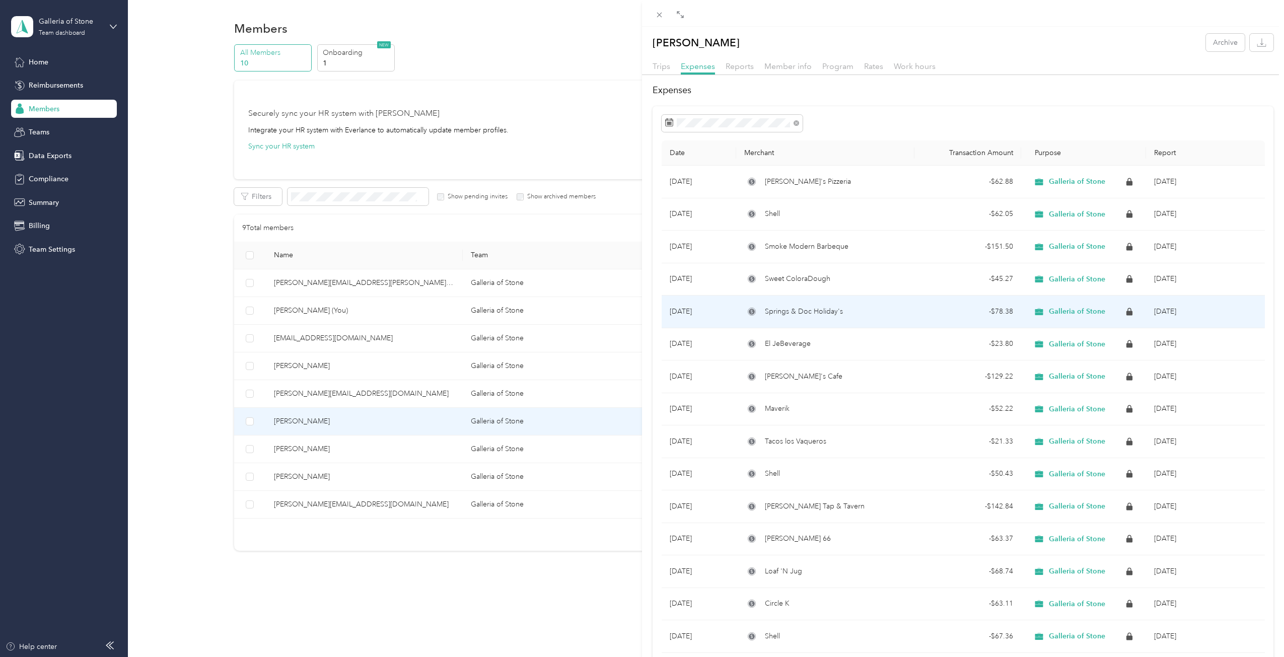
click at [1057, 310] on span "Galleria of Stone" at bounding box center [1077, 311] width 56 height 9
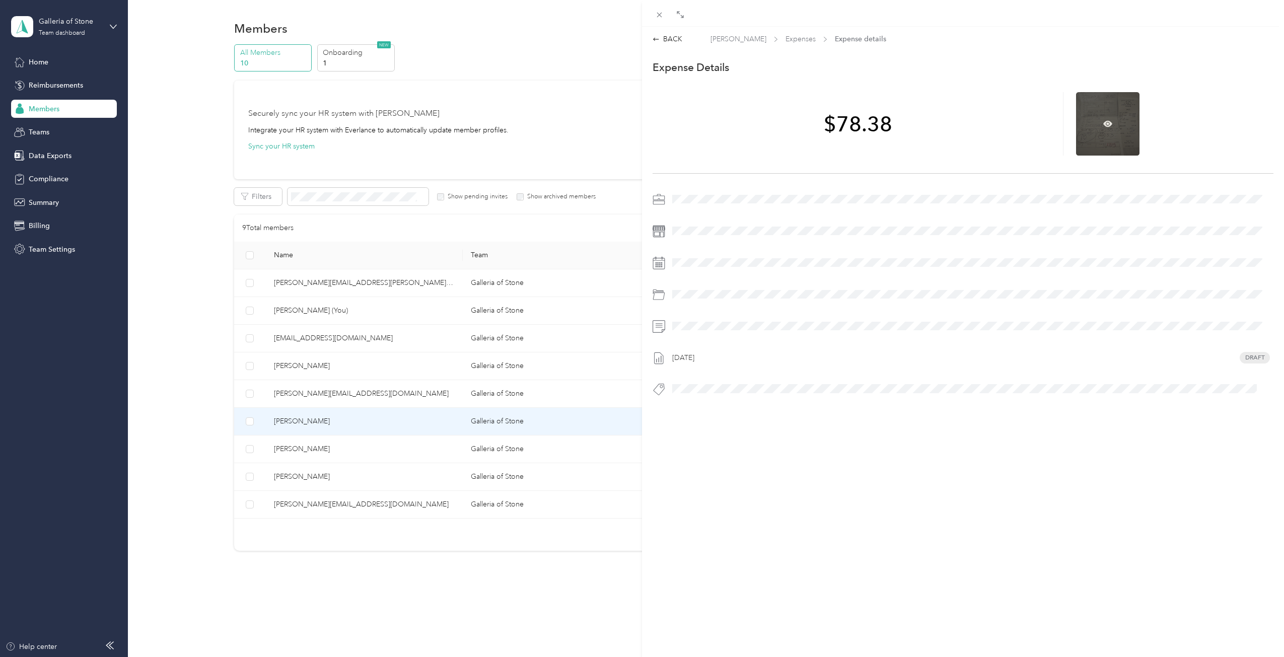
click at [1105, 132] on div at bounding box center [1107, 123] width 63 height 63
click at [1104, 122] on icon at bounding box center [1107, 123] width 9 height 6
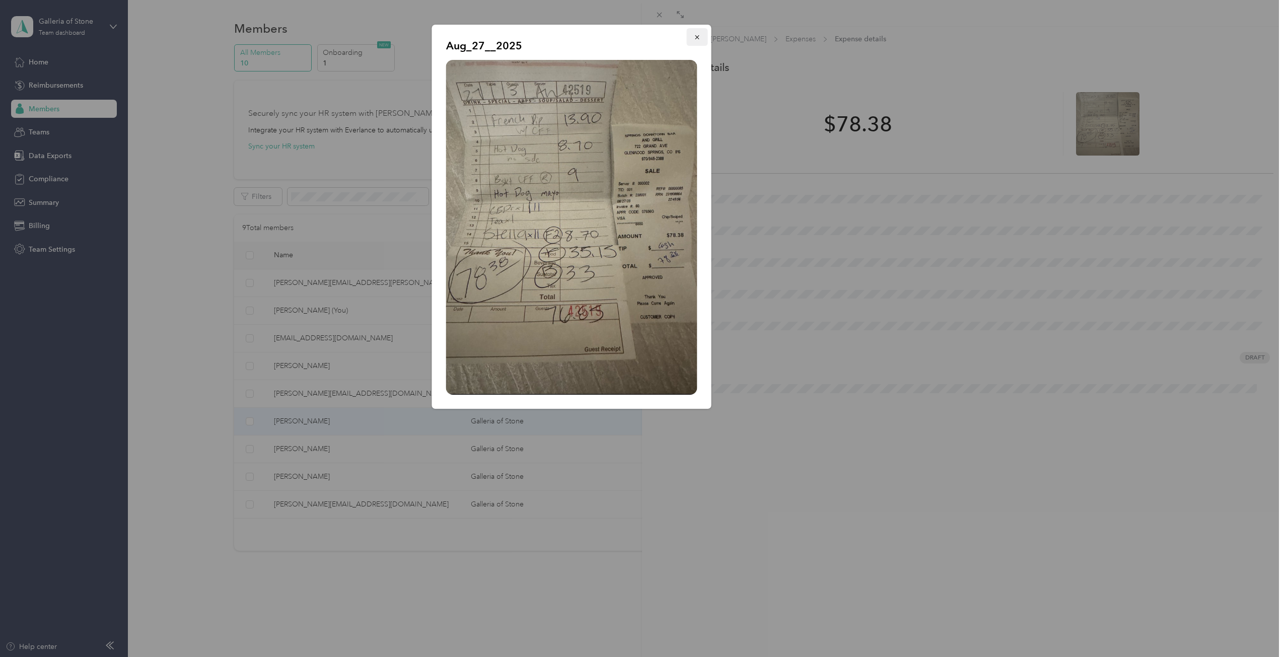
click at [697, 35] on icon "button" at bounding box center [697, 37] width 7 height 7
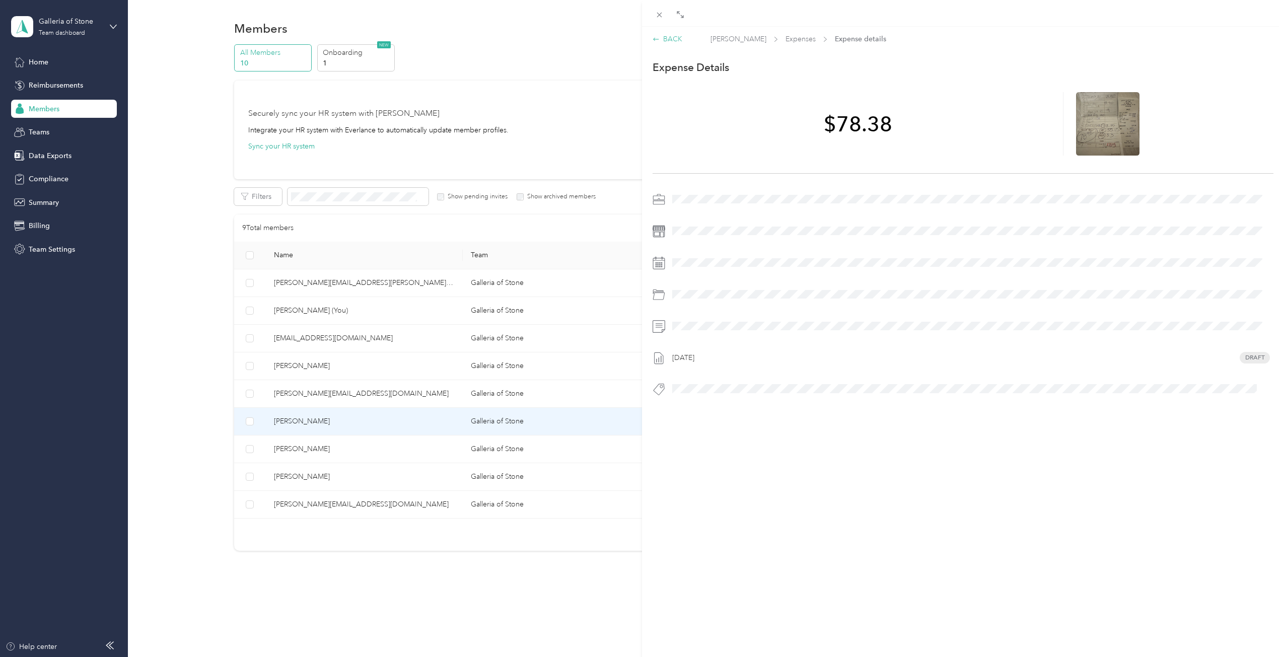
click at [669, 39] on div "BACK" at bounding box center [667, 39] width 30 height 11
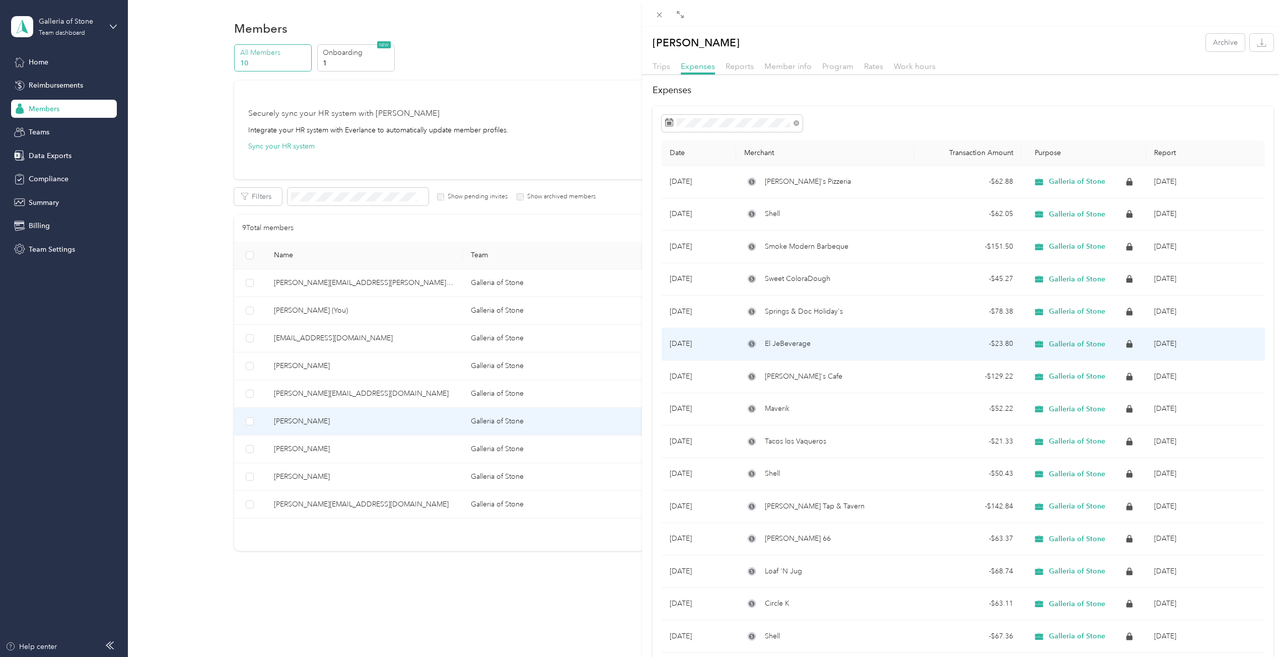
click at [1071, 340] on span "Galleria of Stone" at bounding box center [1077, 344] width 56 height 9
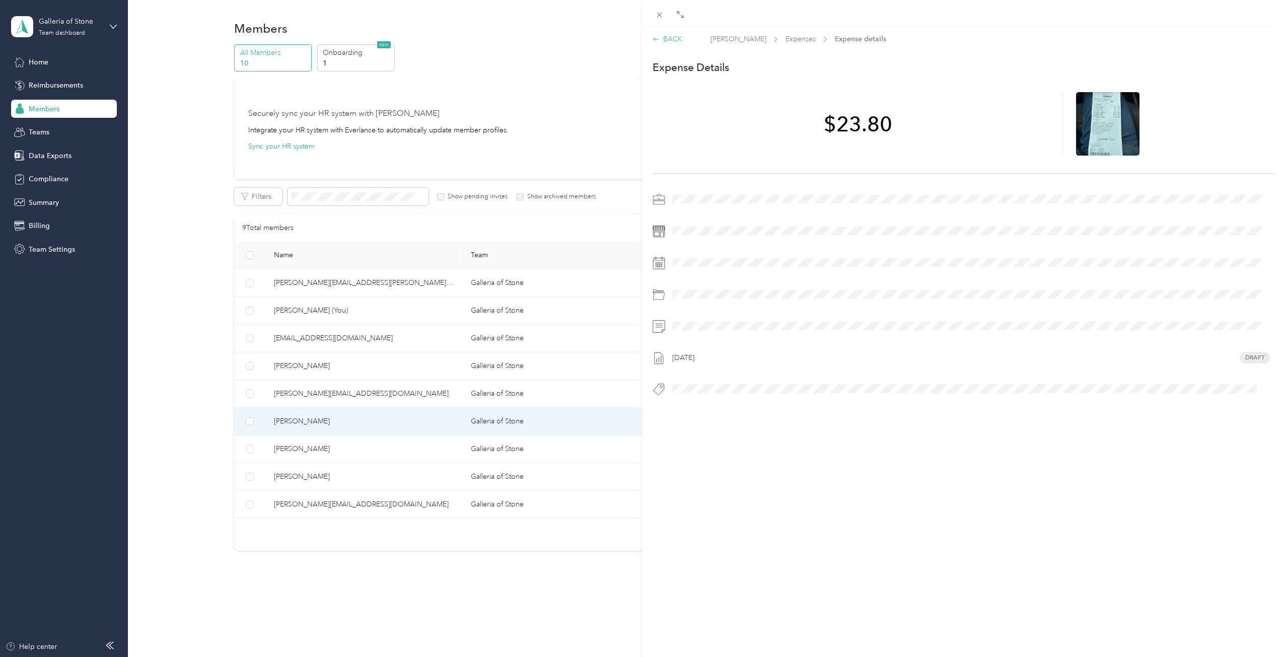
click at [679, 38] on div "BACK" at bounding box center [667, 39] width 30 height 11
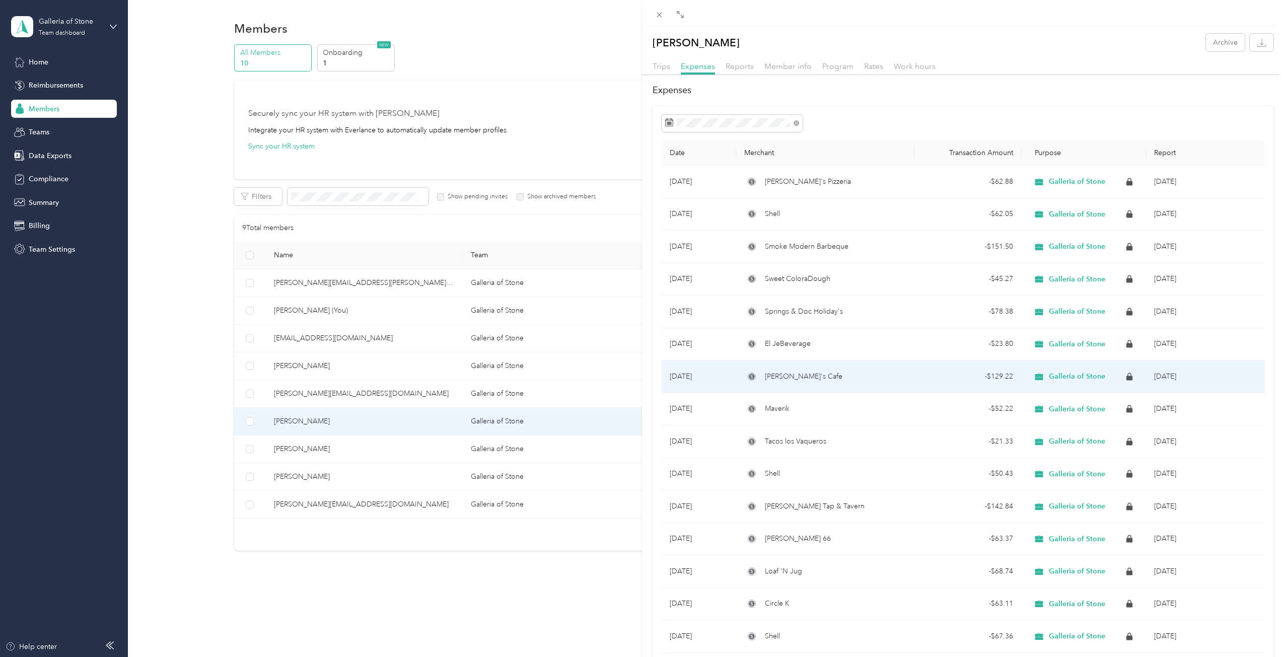
click at [1075, 372] on span "Galleria of Stone" at bounding box center [1077, 376] width 56 height 9
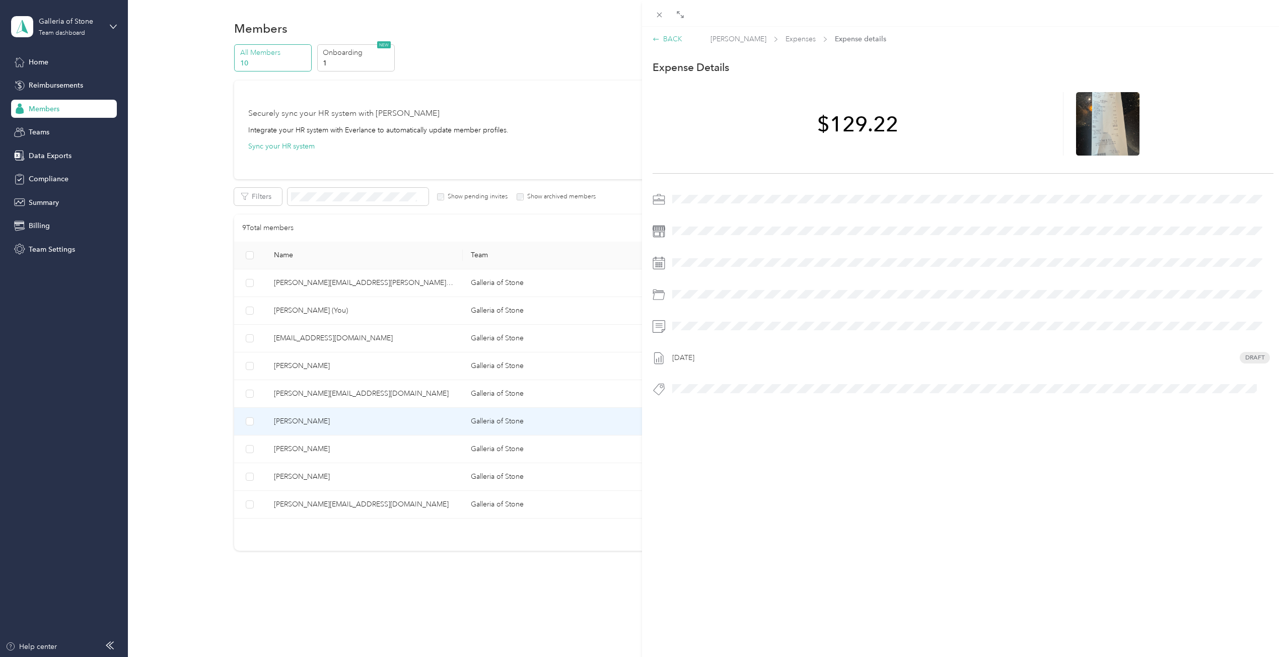
click at [664, 35] on div "BACK" at bounding box center [667, 39] width 30 height 11
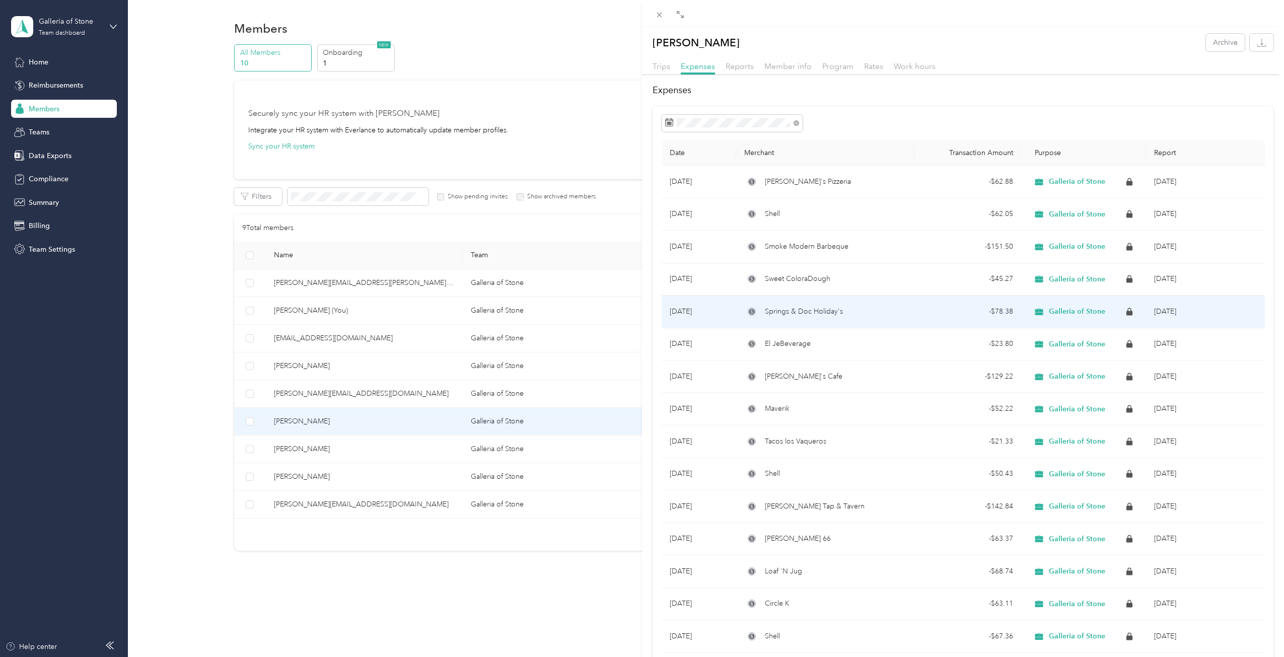
click at [1053, 309] on span "Galleria of Stone" at bounding box center [1077, 311] width 56 height 9
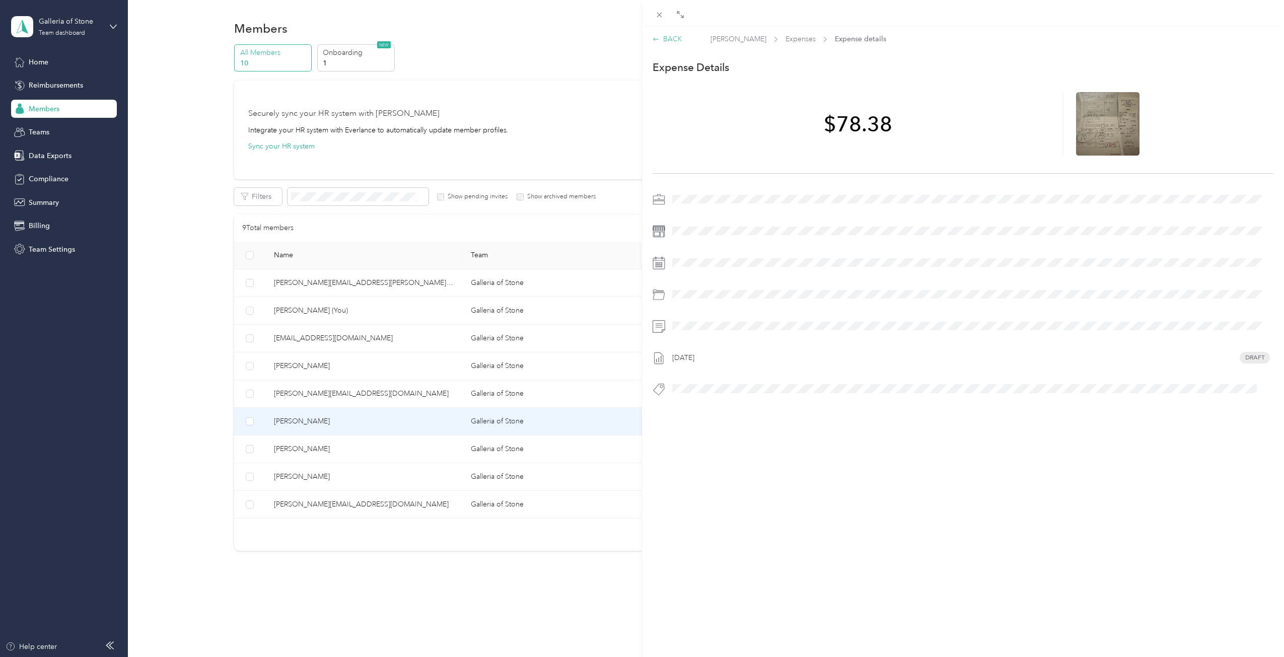
click at [670, 37] on div "BACK" at bounding box center [667, 39] width 30 height 11
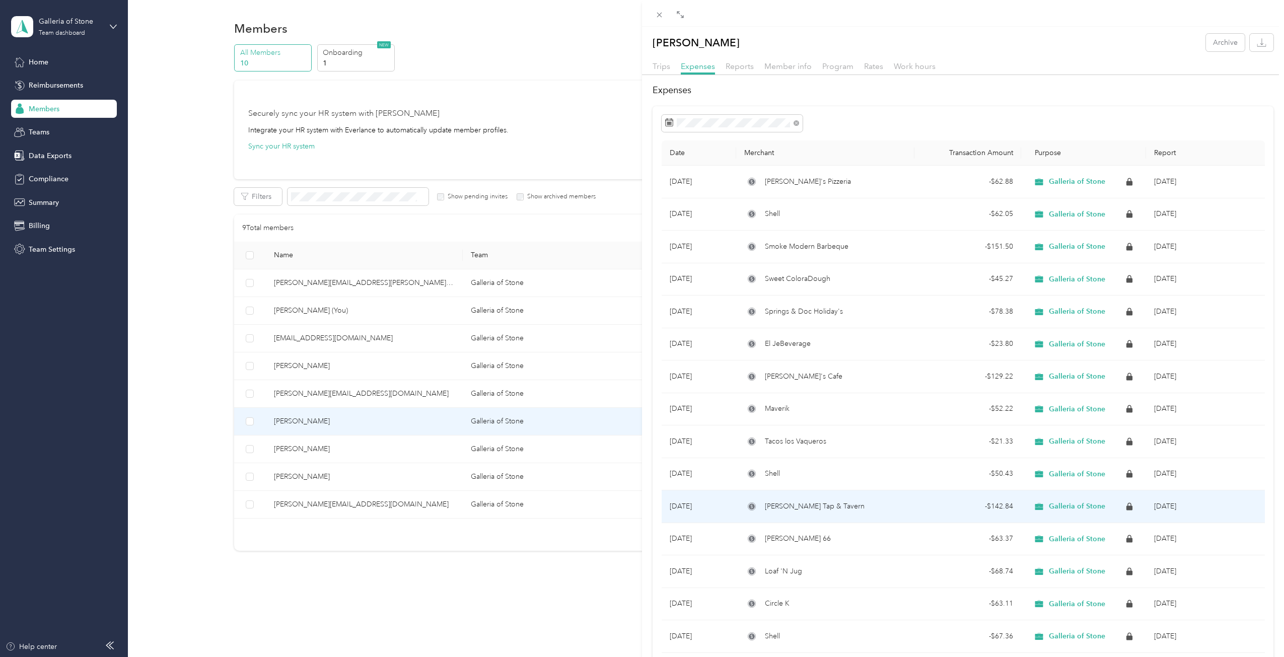
click at [1069, 502] on span "Galleria of Stone" at bounding box center [1077, 506] width 56 height 9
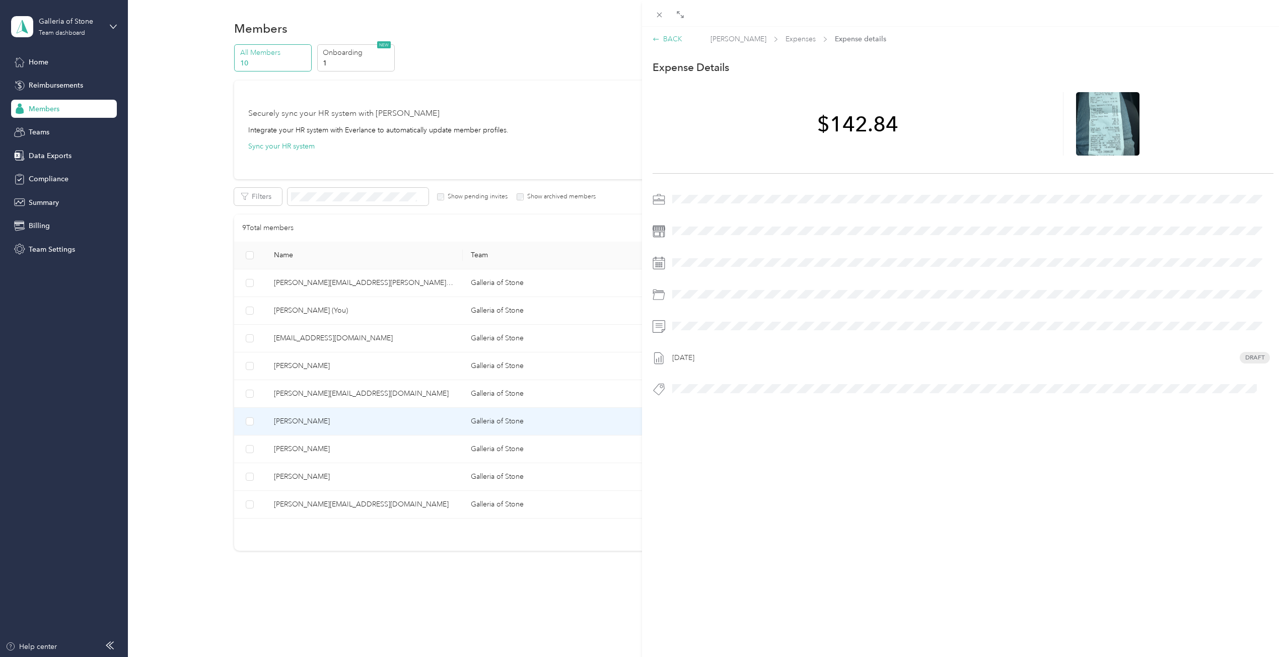
click at [672, 38] on div "BACK" at bounding box center [667, 39] width 30 height 11
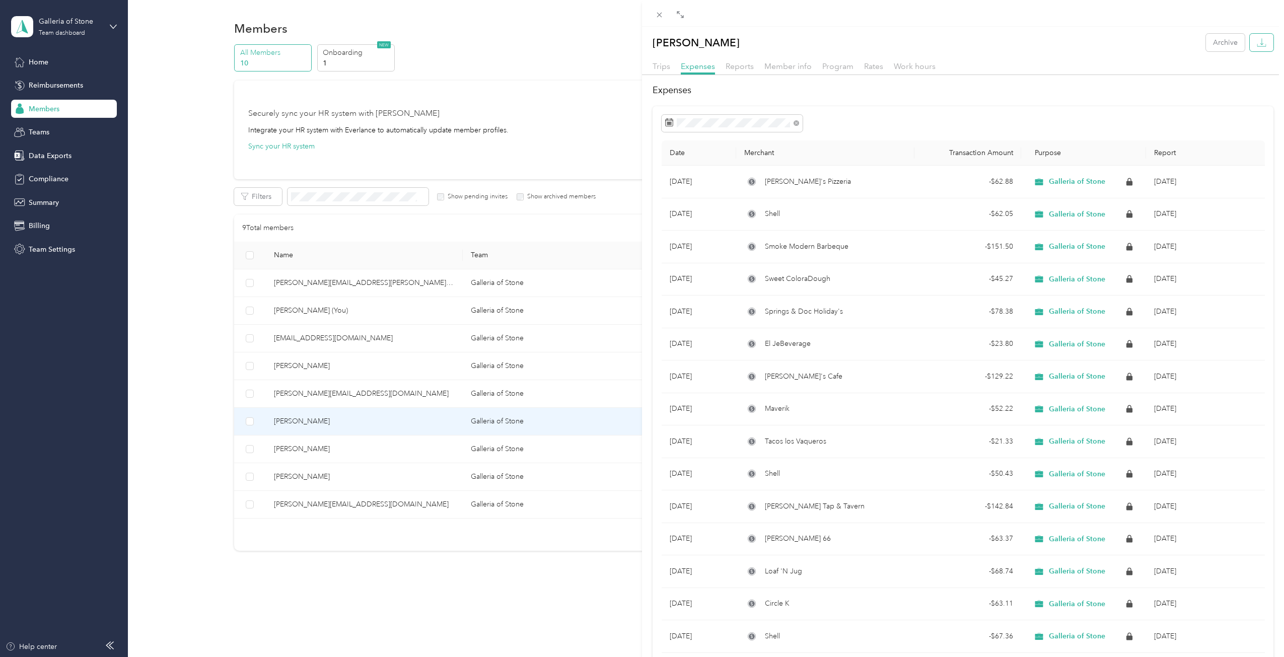
click at [1256, 41] on icon "button" at bounding box center [1261, 43] width 10 height 10
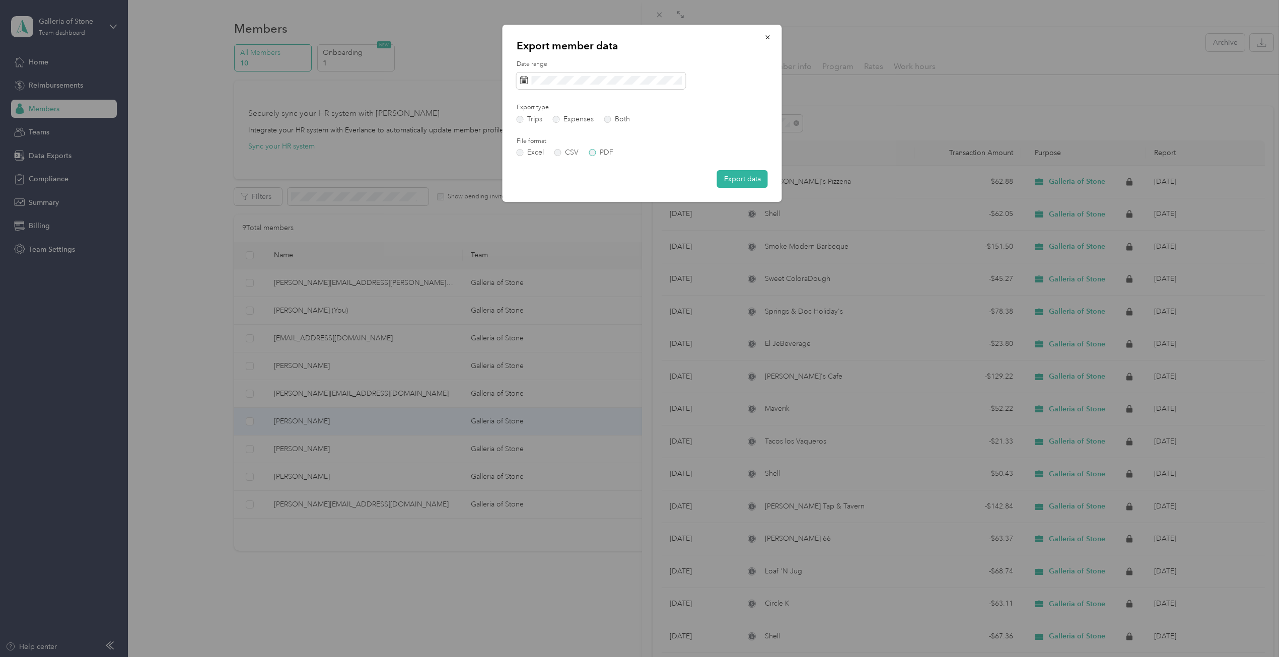
click at [593, 152] on label "PDF" at bounding box center [601, 152] width 24 height 7
click at [557, 119] on label "Expenses" at bounding box center [573, 119] width 41 height 7
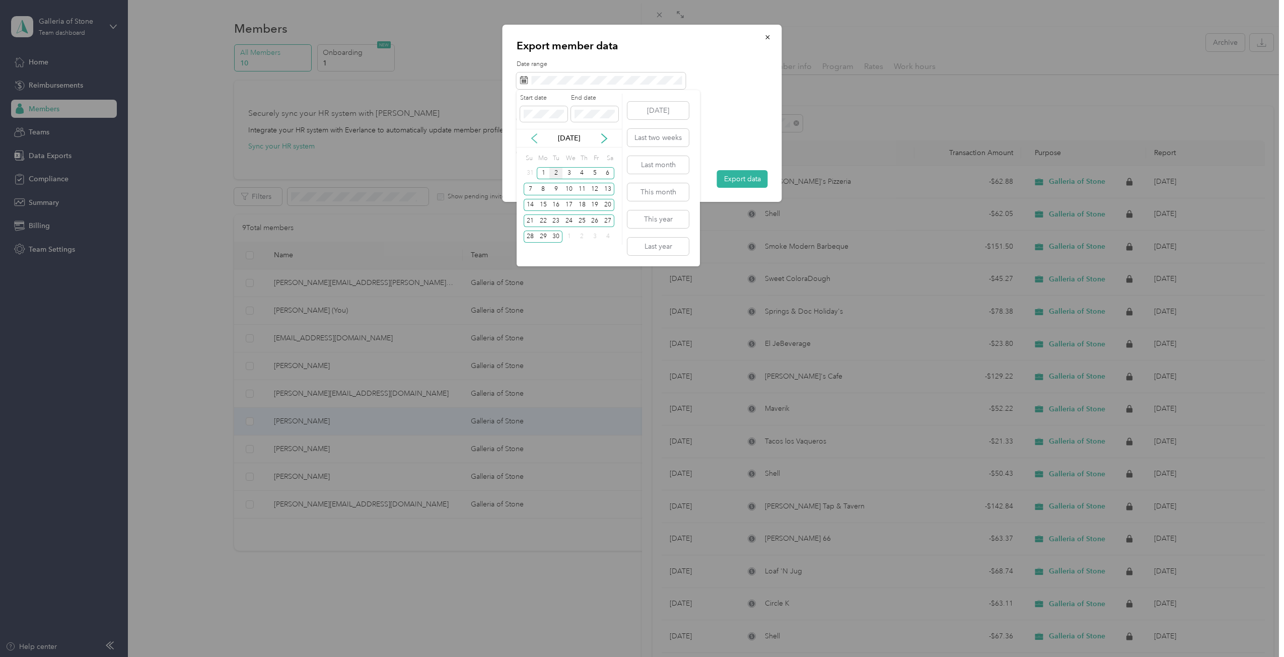
click at [534, 138] on icon at bounding box center [534, 138] width 10 height 10
click at [598, 172] on div "1" at bounding box center [594, 173] width 13 height 13
click at [528, 249] on div "31" at bounding box center [530, 252] width 13 height 13
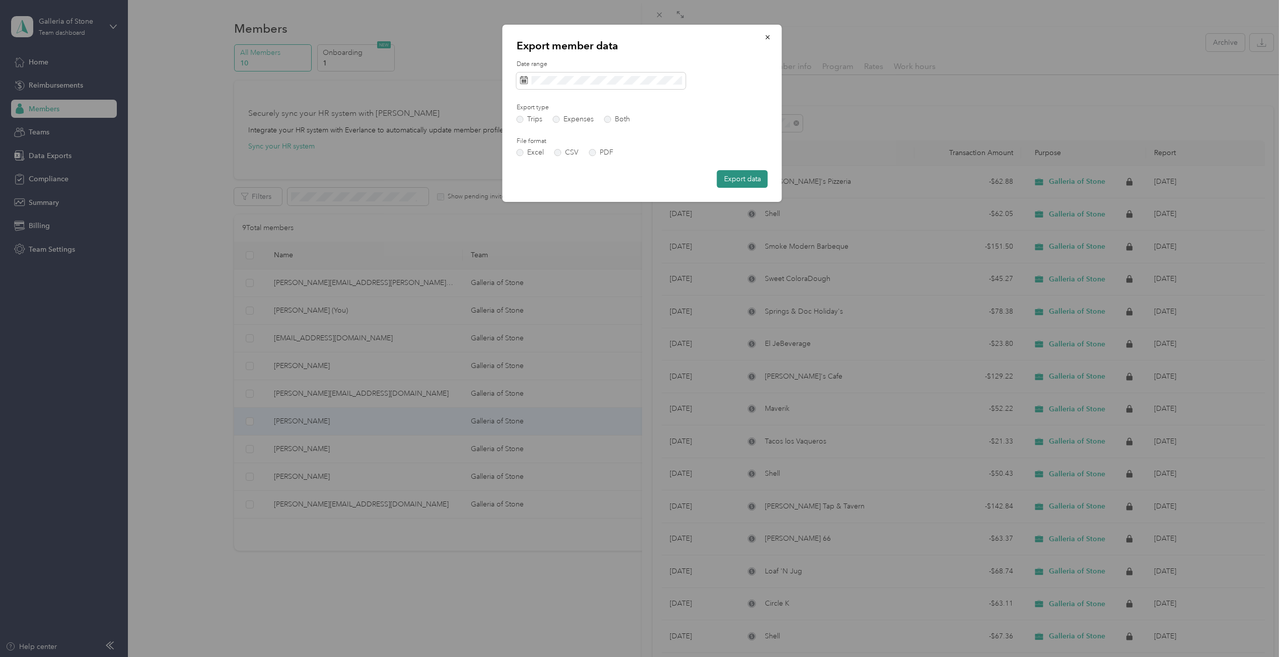
click at [747, 178] on button "Export data" at bounding box center [742, 179] width 51 height 18
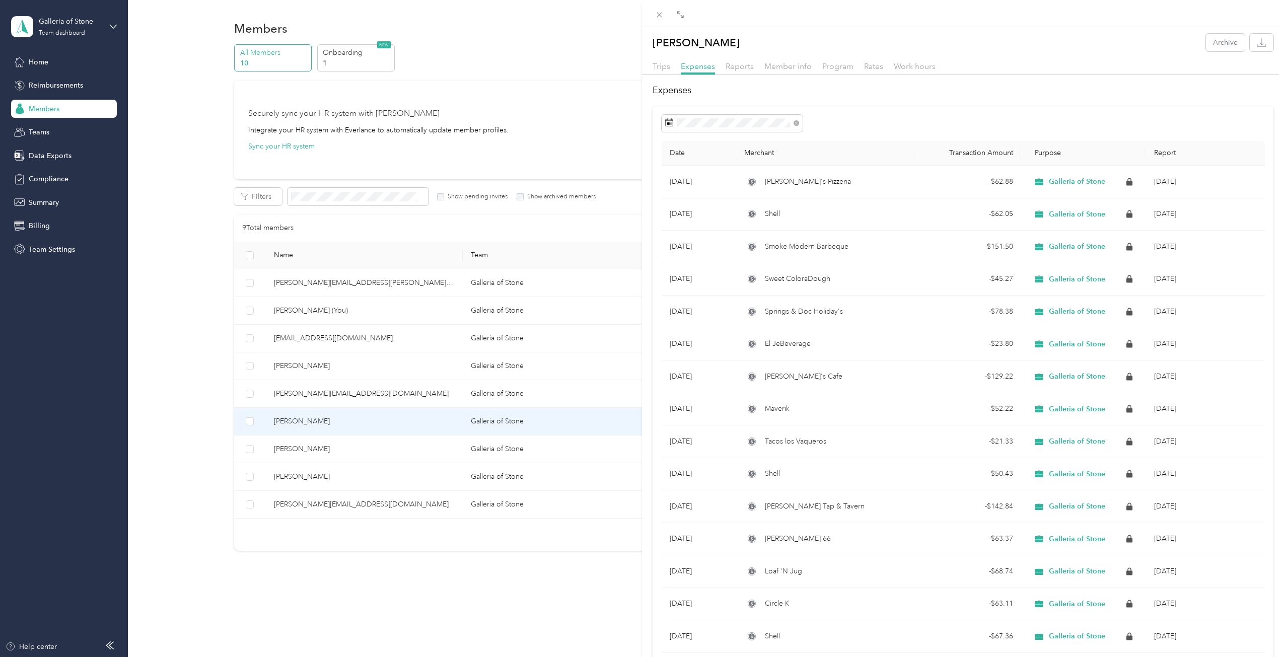
click at [1010, 98] on div "Expenses Date Merchant Transaction Amount Purpose Report [DATE] Pazzo's Pizzeri…" at bounding box center [963, 483] width 642 height 799
click at [679, 177] on icon at bounding box center [679, 181] width 10 height 10
click at [697, 212] on div "1" at bounding box center [700, 215] width 13 height 13
click at [728, 275] on div "31" at bounding box center [726, 279] width 13 height 13
click at [1256, 41] on icon "button" at bounding box center [1261, 43] width 10 height 10
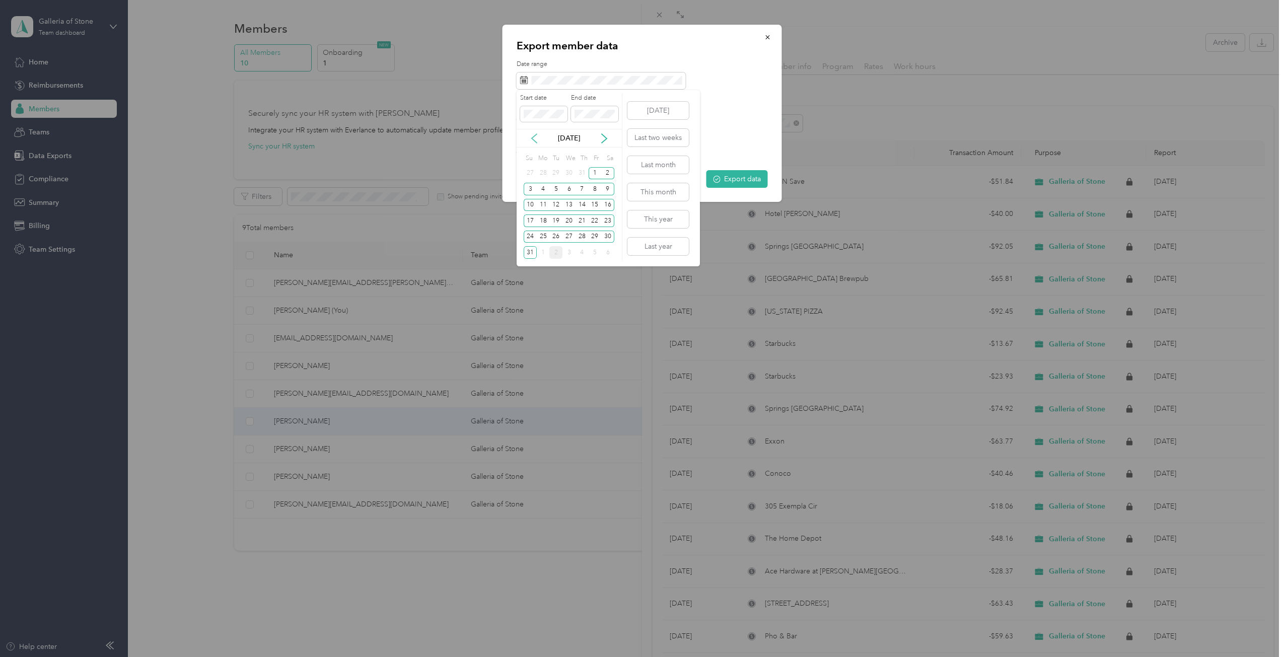
click at [533, 135] on icon at bounding box center [534, 138] width 10 height 10
click at [557, 171] on div "1" at bounding box center [555, 173] width 13 height 13
click at [581, 235] on div "31" at bounding box center [581, 237] width 13 height 13
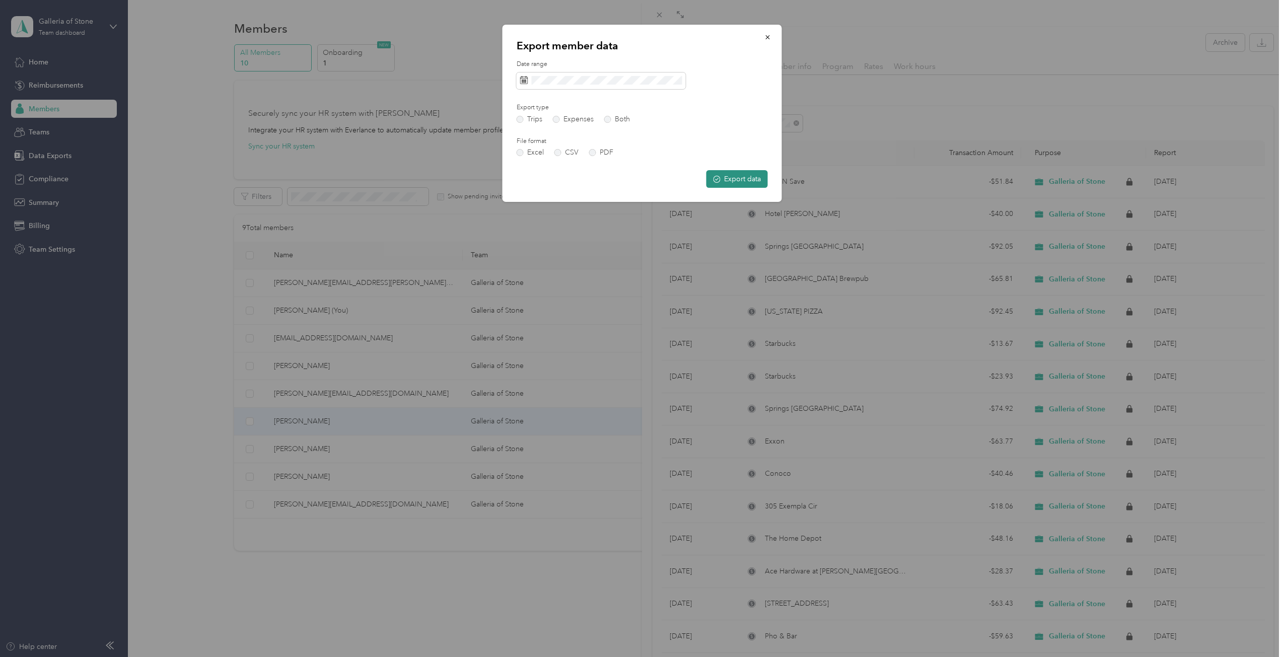
click at [746, 180] on button "Export data" at bounding box center [736, 179] width 61 height 18
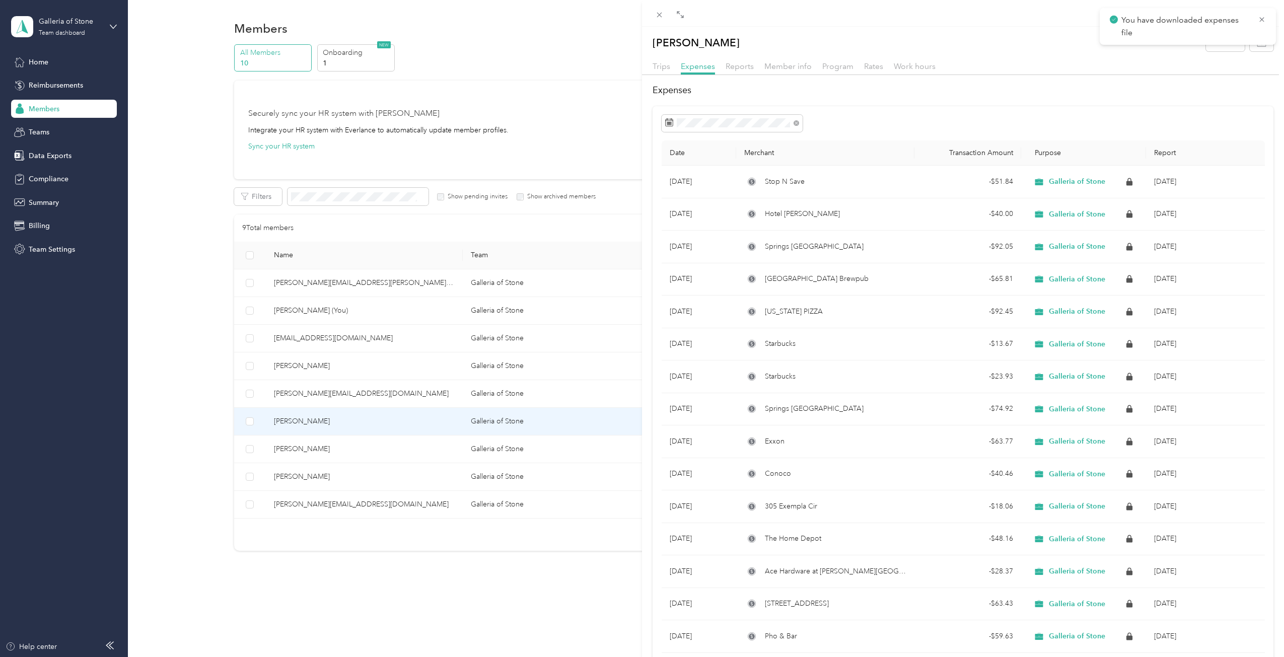
click at [1183, 62] on div "Trips Expenses Reports Member info Program Rates Work hours" at bounding box center [963, 67] width 642 height 15
